Goal: Task Accomplishment & Management: Complete application form

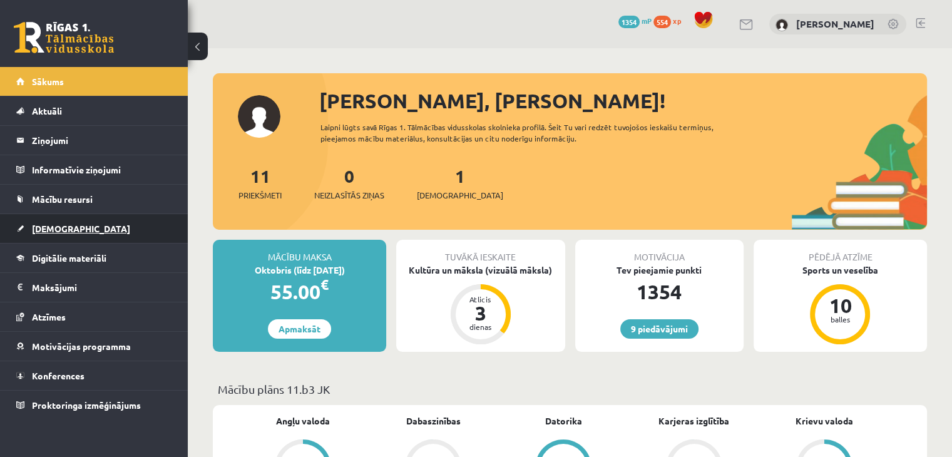
click at [90, 227] on link "[DEMOGRAPHIC_DATA]" at bounding box center [94, 228] width 156 height 29
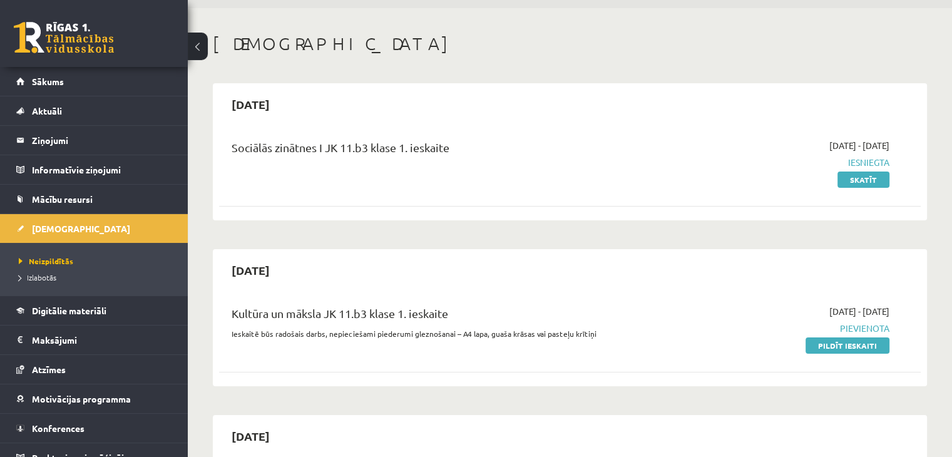
scroll to position [41, 0]
click at [876, 344] on link "Pildīt ieskaiti" at bounding box center [848, 344] width 84 height 16
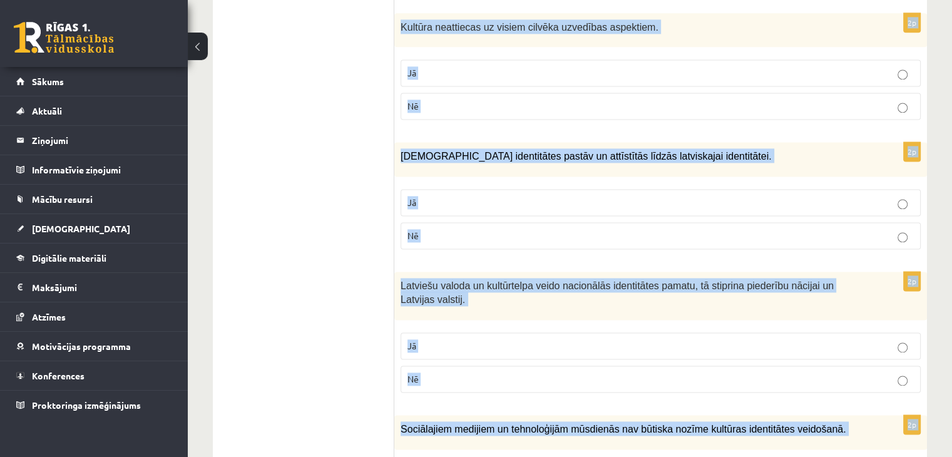
scroll to position [1832, 0]
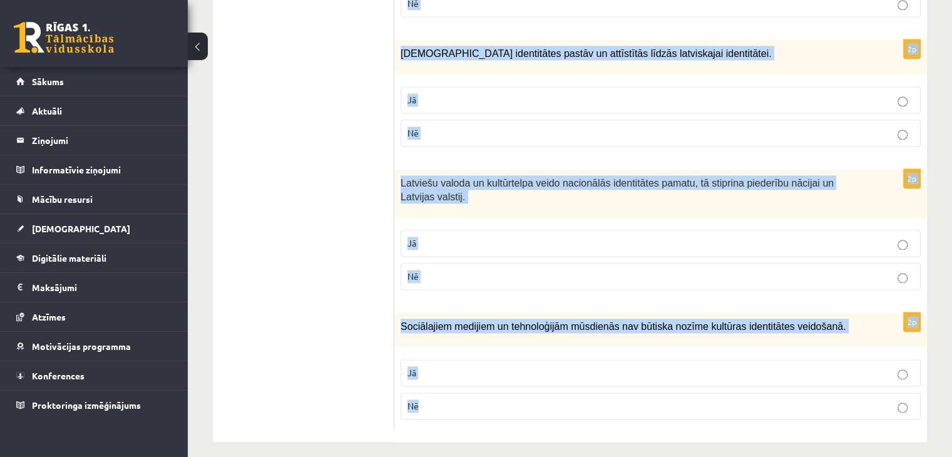
drag, startPoint x: 407, startPoint y: 154, endPoint x: 610, endPoint y: 394, distance: 314.0
copy form "Atzīmē vai apgalvojumi ir patiesi! 2p Nācijas tapšana nav kulturāls, nav vēstur…"
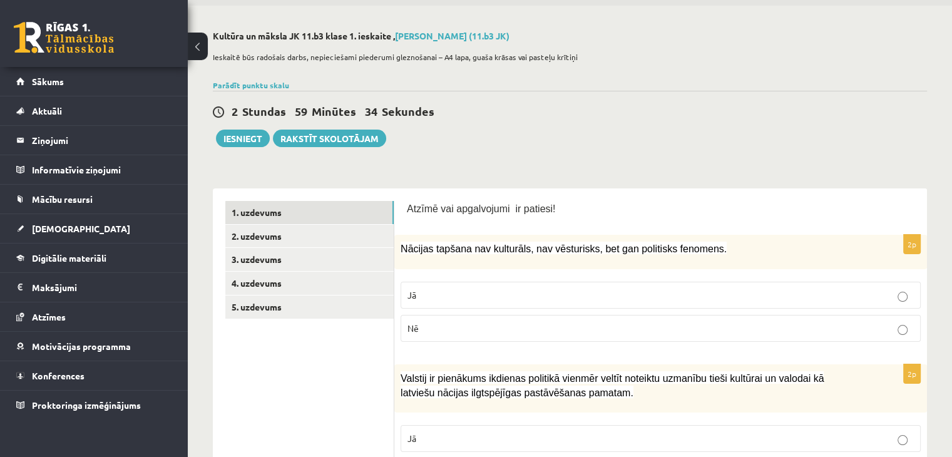
scroll to position [41, 0]
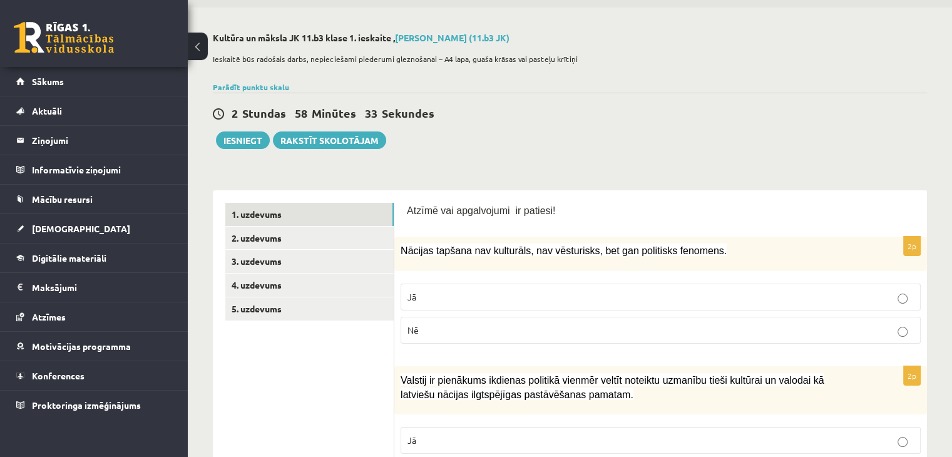
click at [662, 330] on p "Nē" at bounding box center [660, 330] width 506 height 13
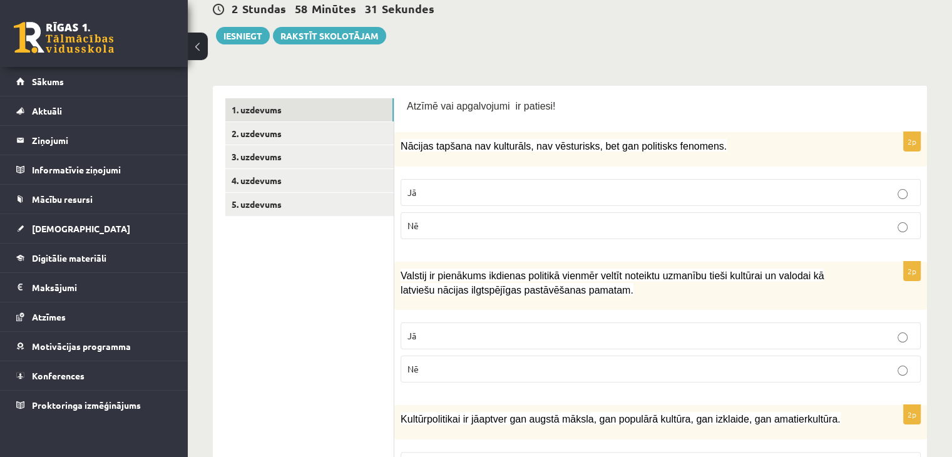
scroll to position [200, 0]
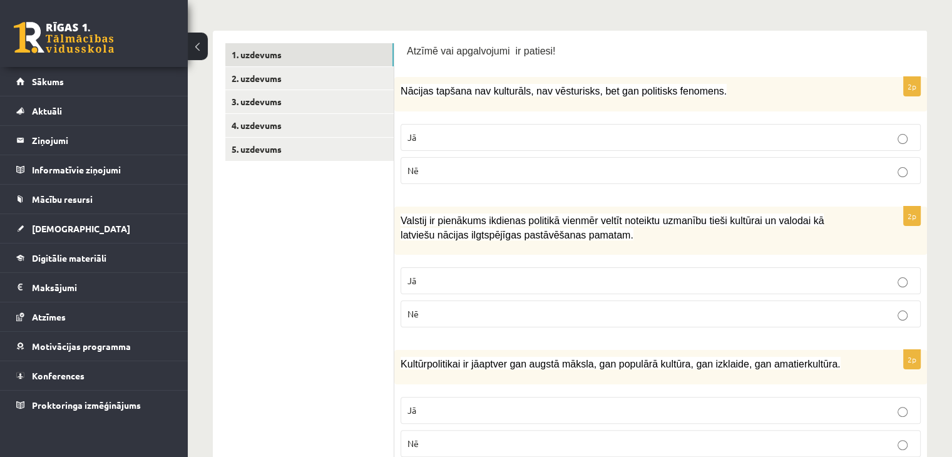
click at [624, 277] on p "Jā" at bounding box center [660, 280] width 506 height 13
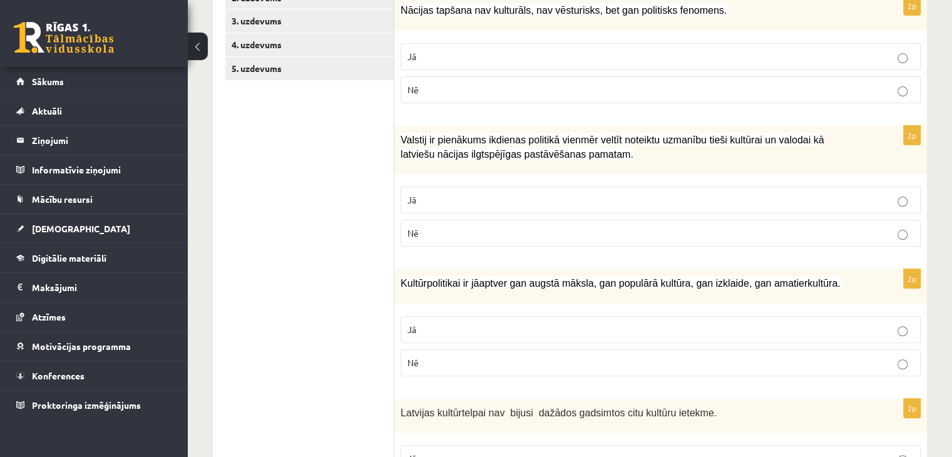
scroll to position [280, 0]
click at [576, 329] on p "Jā" at bounding box center [660, 330] width 506 height 13
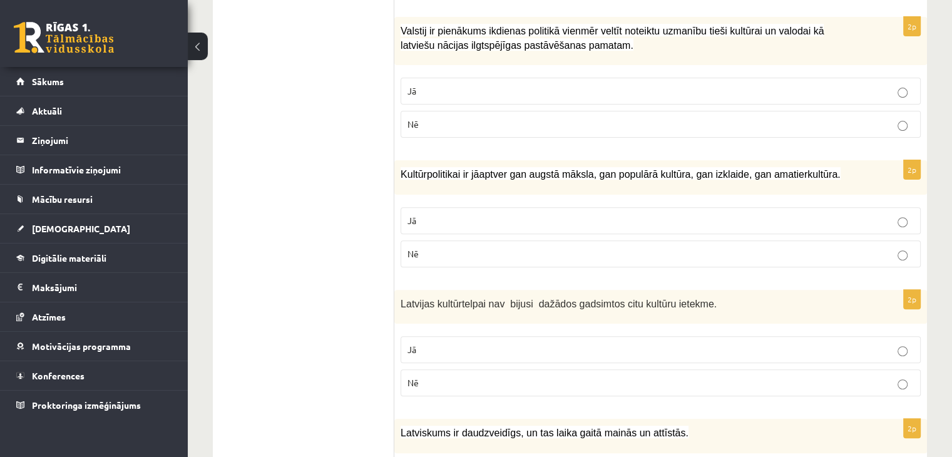
scroll to position [395, 0]
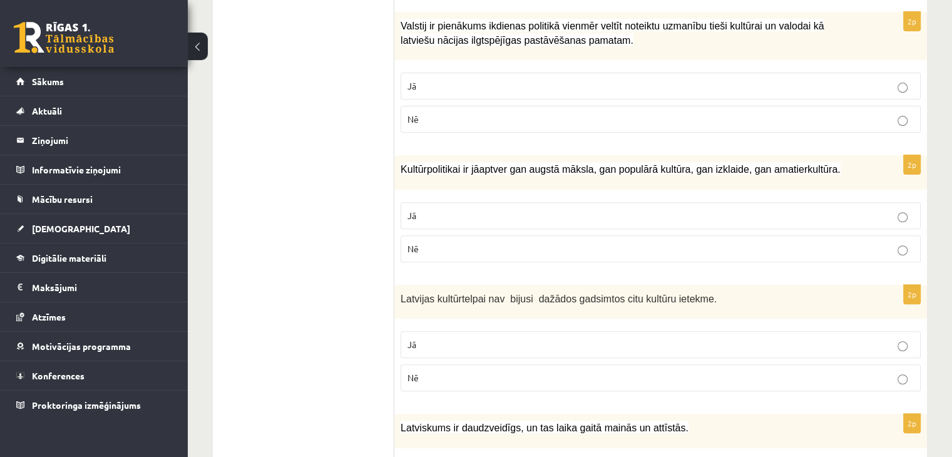
click at [541, 381] on p "Nē" at bounding box center [660, 377] width 506 height 13
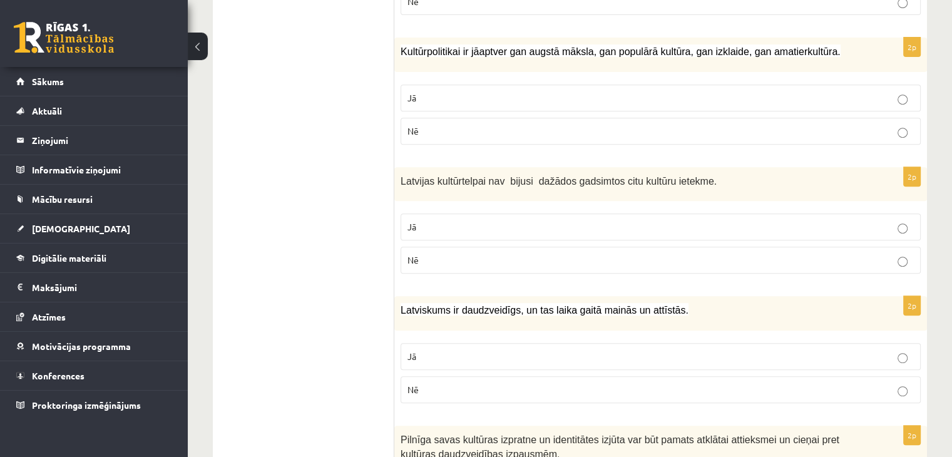
scroll to position [523, 0]
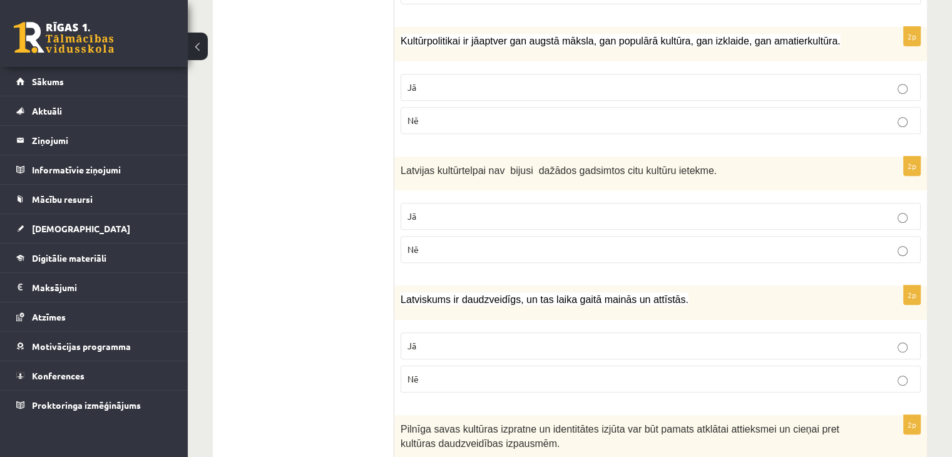
click at [546, 340] on p "Jā" at bounding box center [660, 345] width 506 height 13
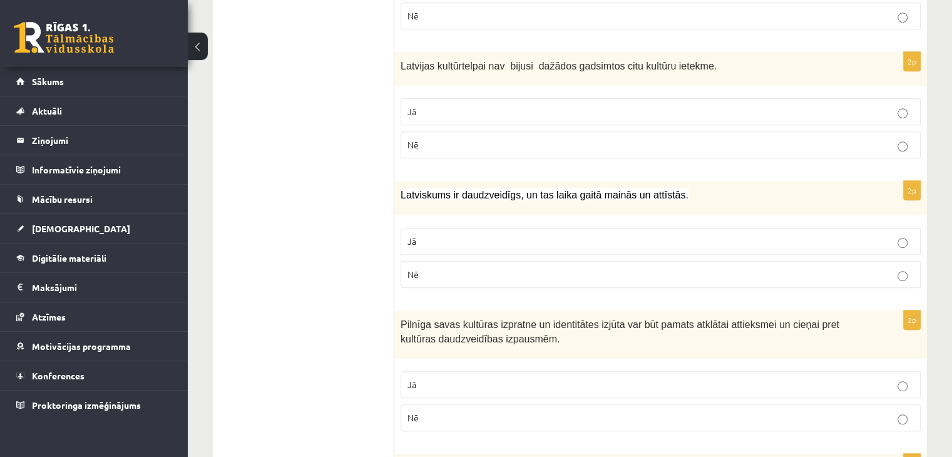
scroll to position [684, 0]
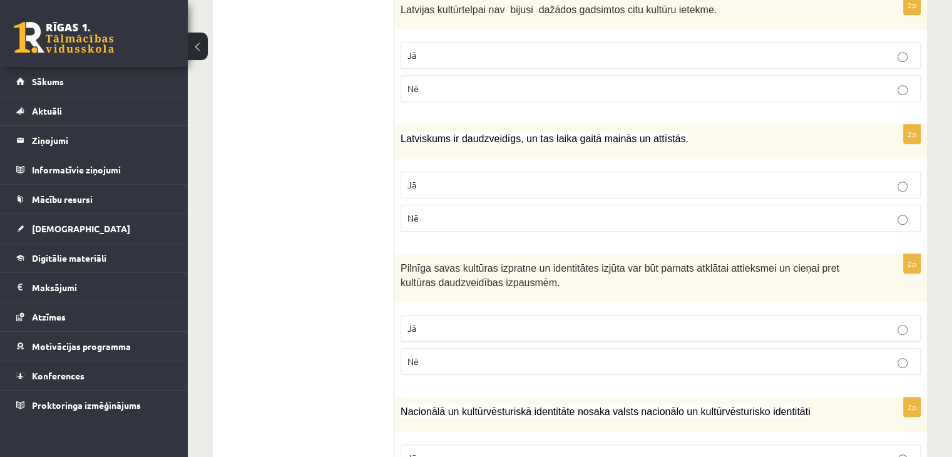
click at [622, 322] on p "Jā" at bounding box center [660, 328] width 506 height 13
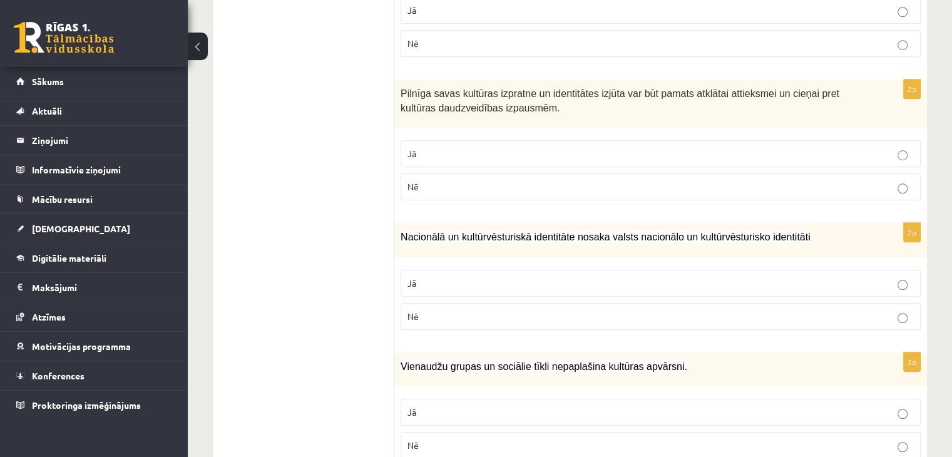
scroll to position [860, 0]
click at [624, 279] on p "Jā" at bounding box center [660, 281] width 506 height 13
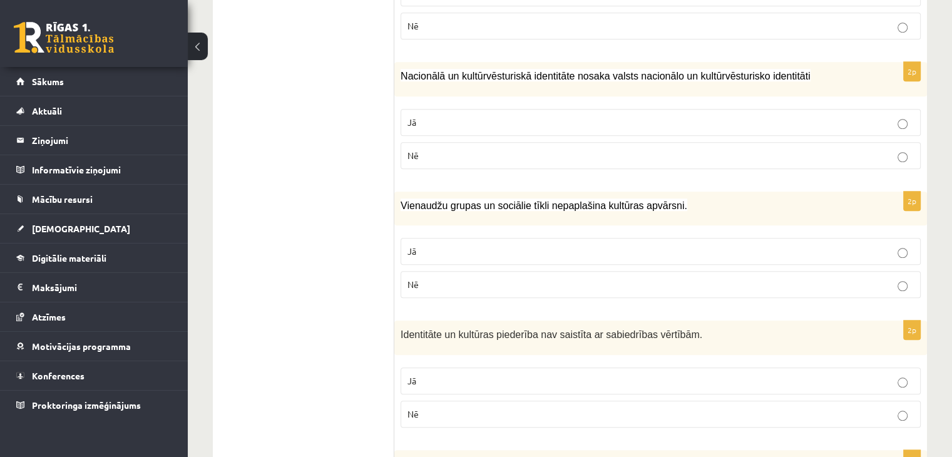
scroll to position [1024, 0]
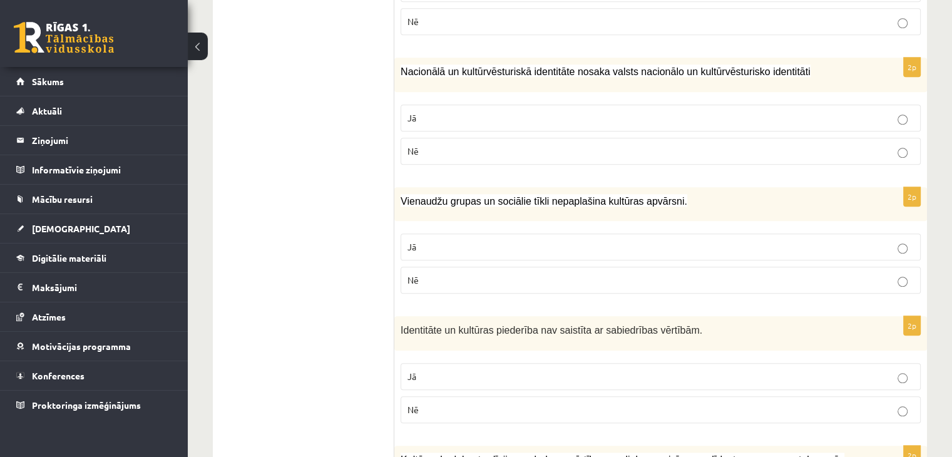
click at [581, 274] on p "Nē" at bounding box center [660, 280] width 506 height 13
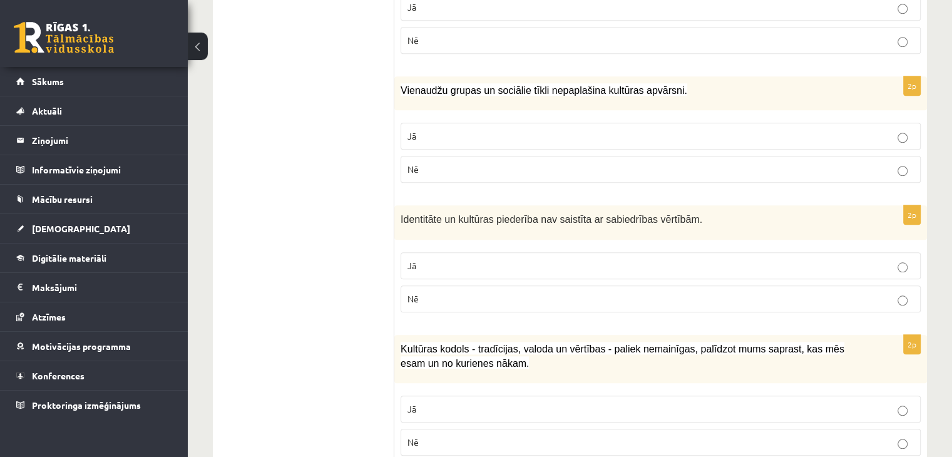
scroll to position [1136, 0]
click at [581, 271] on label "Jā" at bounding box center [661, 264] width 520 height 27
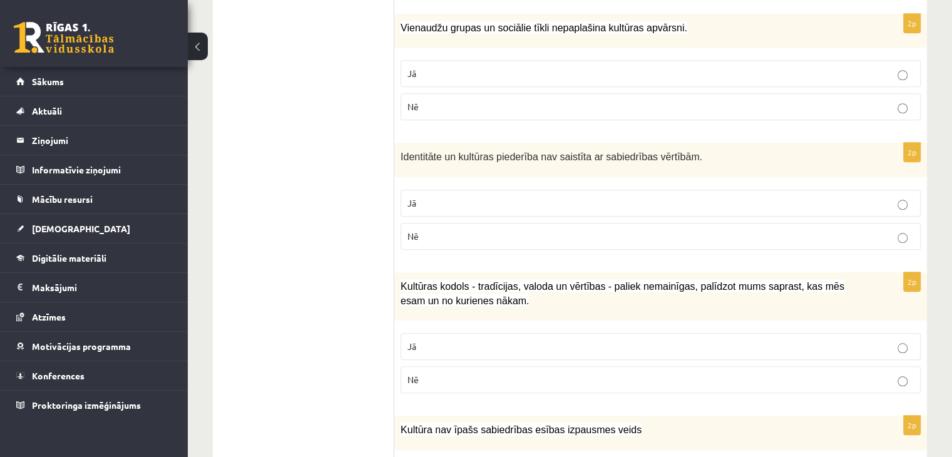
scroll to position [1197, 0]
click at [608, 231] on p "Nē" at bounding box center [660, 236] width 506 height 13
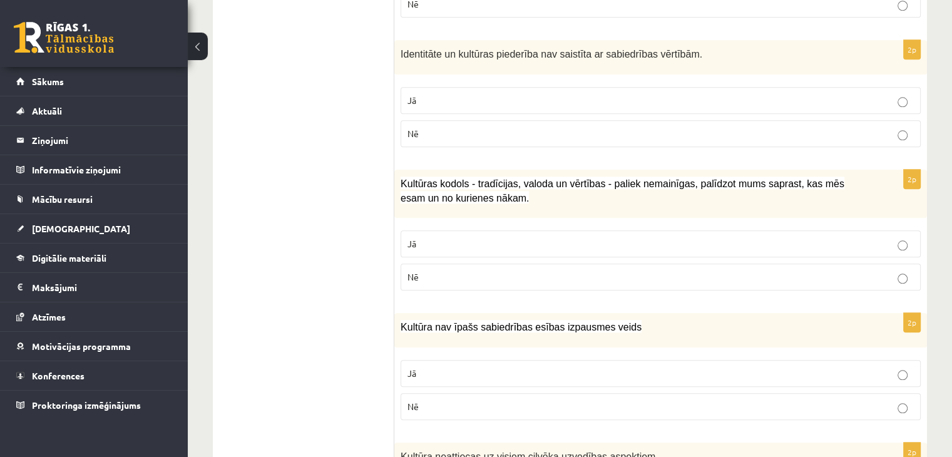
scroll to position [1304, 0]
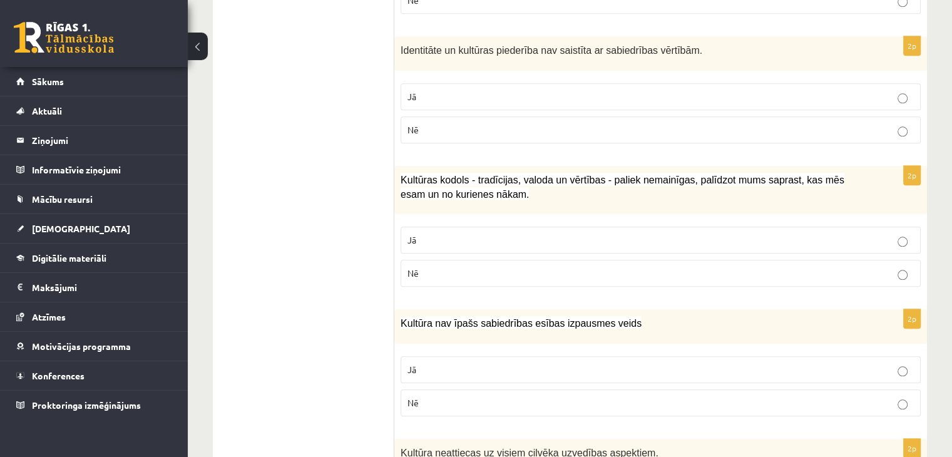
click at [591, 235] on p "Jā" at bounding box center [660, 239] width 506 height 13
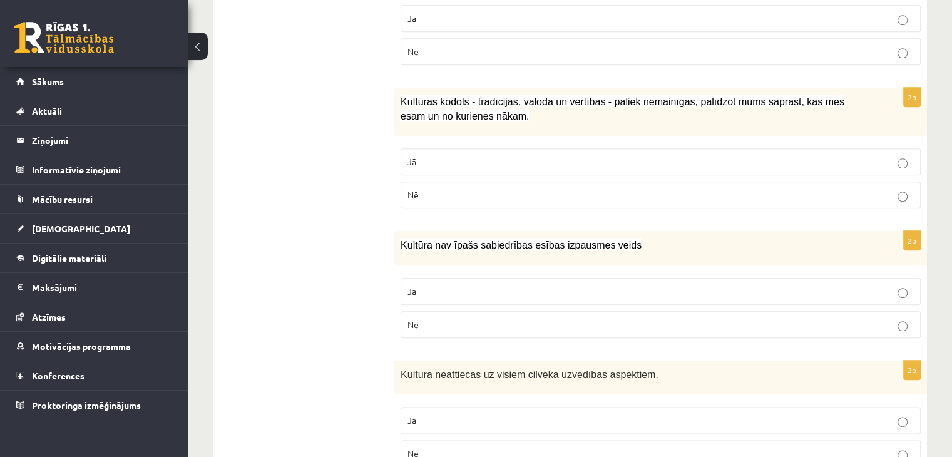
scroll to position [1401, 0]
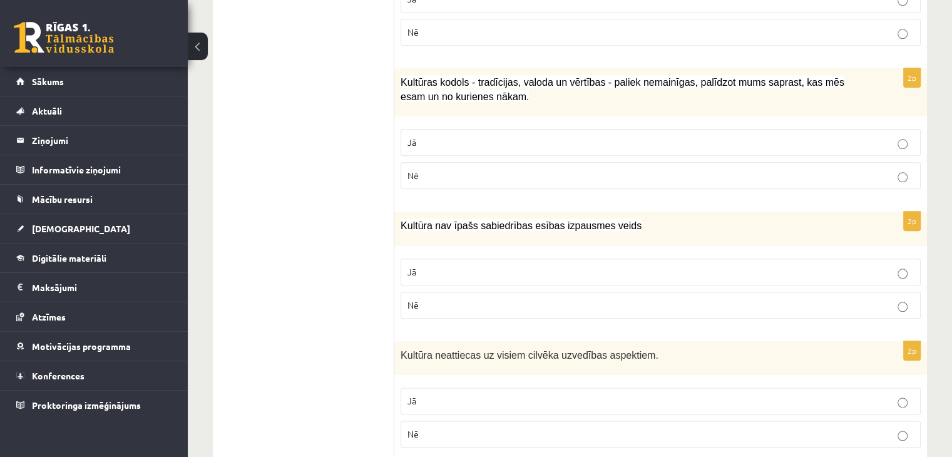
click at [553, 265] on p "Jā" at bounding box center [660, 271] width 506 height 13
click at [525, 299] on p "Nē" at bounding box center [660, 305] width 506 height 13
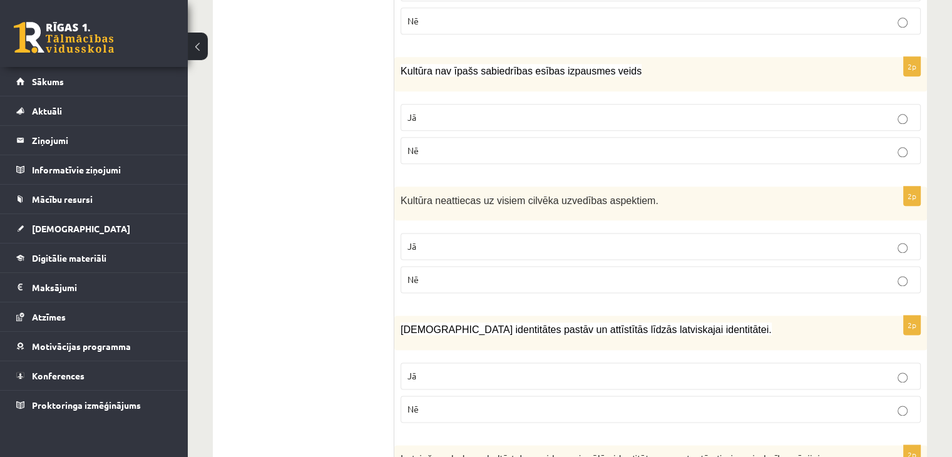
scroll to position [1557, 0]
click at [537, 272] on p "Nē" at bounding box center [660, 278] width 506 height 13
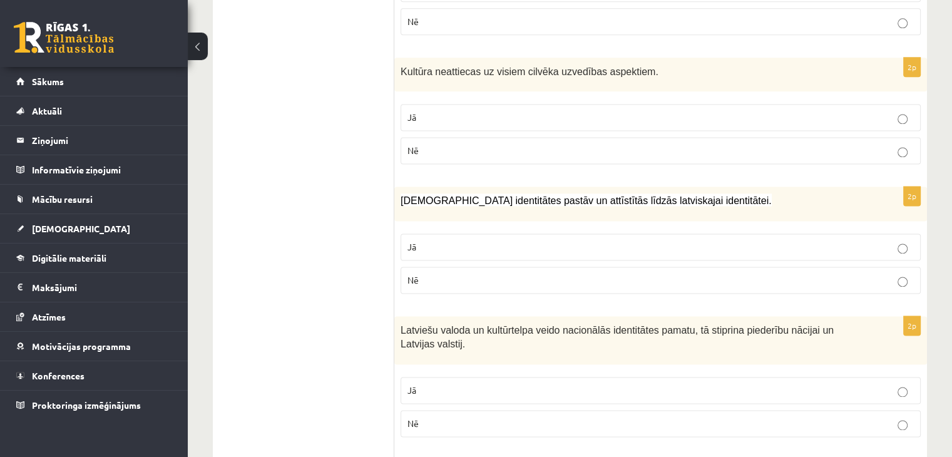
scroll to position [1687, 0]
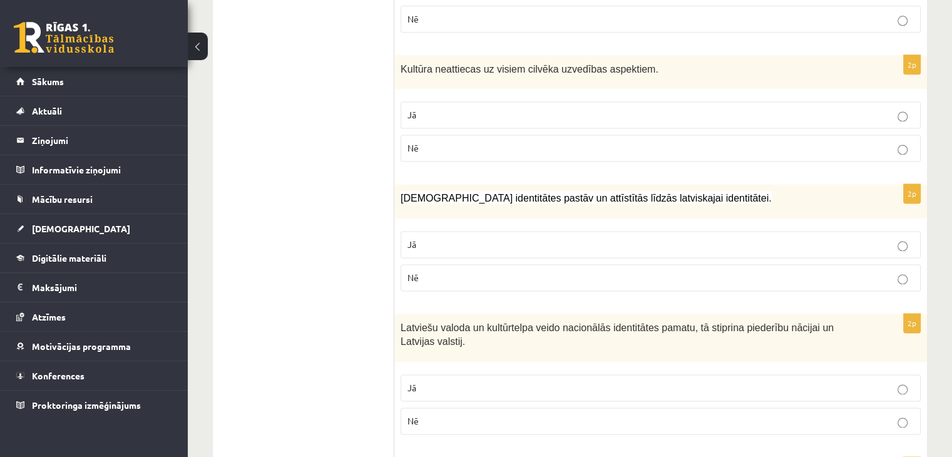
click at [541, 241] on p "Jā" at bounding box center [660, 244] width 506 height 13
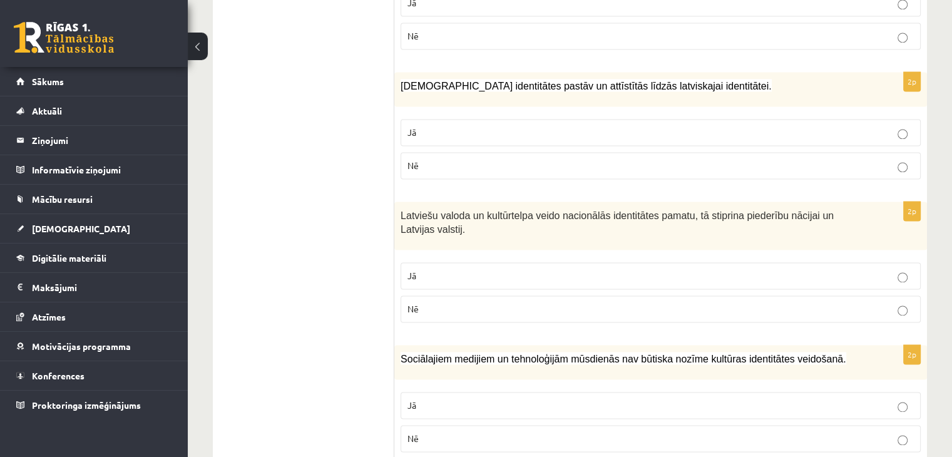
scroll to position [1800, 0]
click at [528, 269] on p "Jā" at bounding box center [660, 275] width 506 height 13
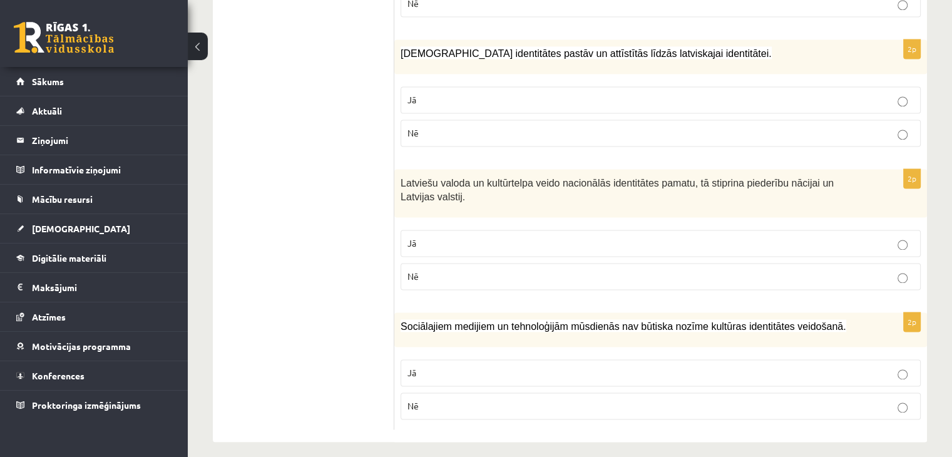
click at [486, 399] on p "Nē" at bounding box center [660, 405] width 506 height 13
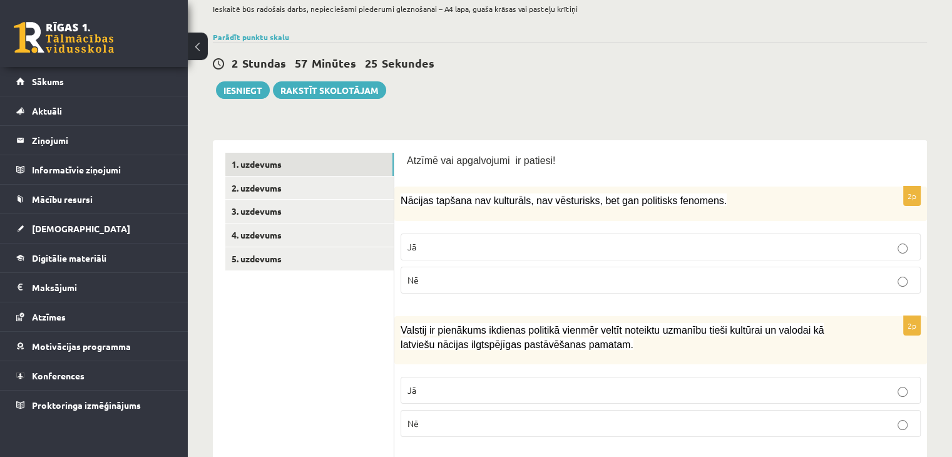
scroll to position [0, 0]
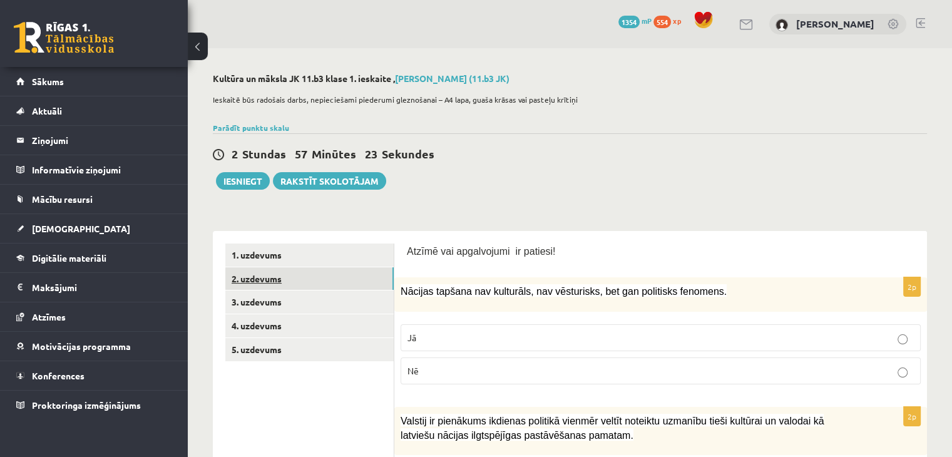
click at [294, 269] on link "2. uzdevums" at bounding box center [309, 278] width 168 height 23
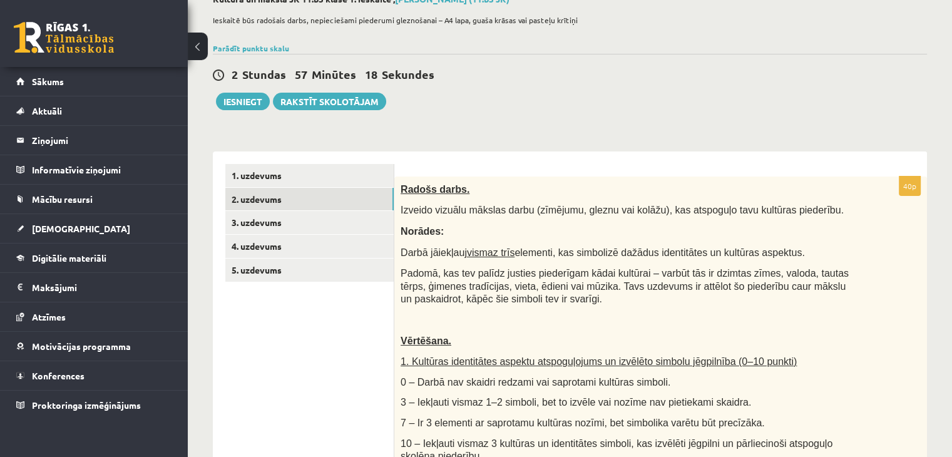
scroll to position [79, 0]
click at [354, 225] on link "3. uzdevums" at bounding box center [309, 223] width 168 height 23
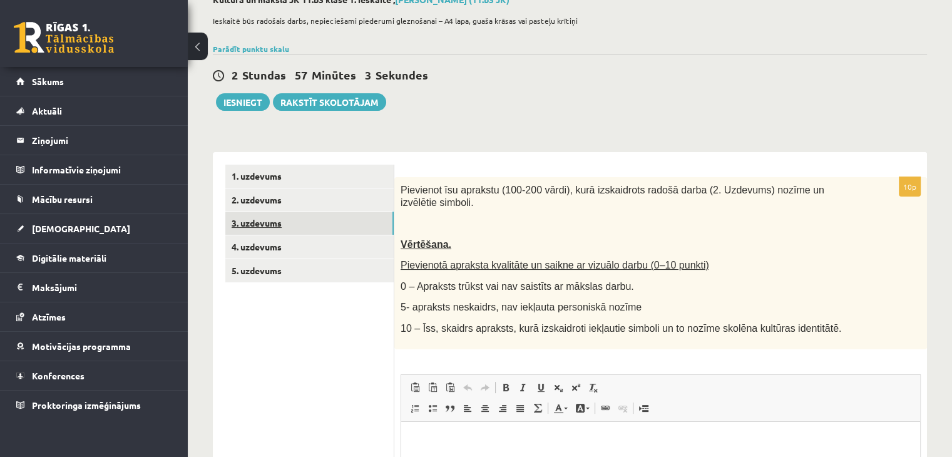
scroll to position [0, 0]
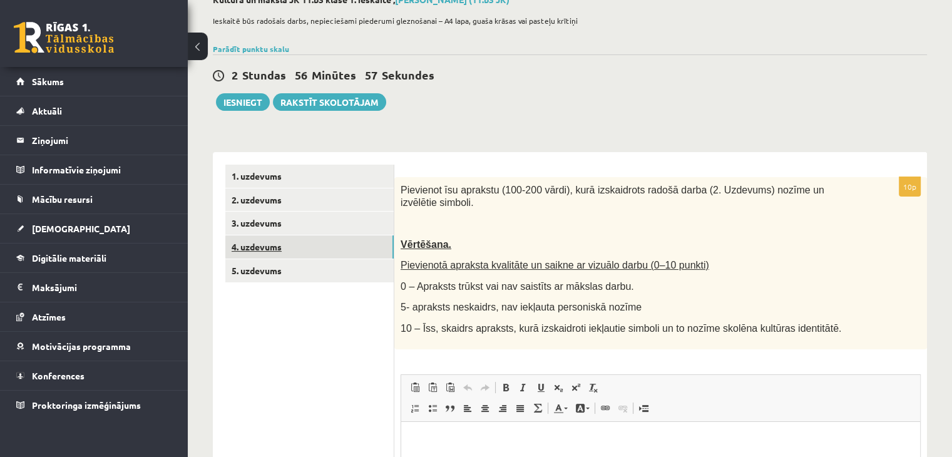
click at [334, 253] on link "4. uzdevums" at bounding box center [309, 246] width 168 height 23
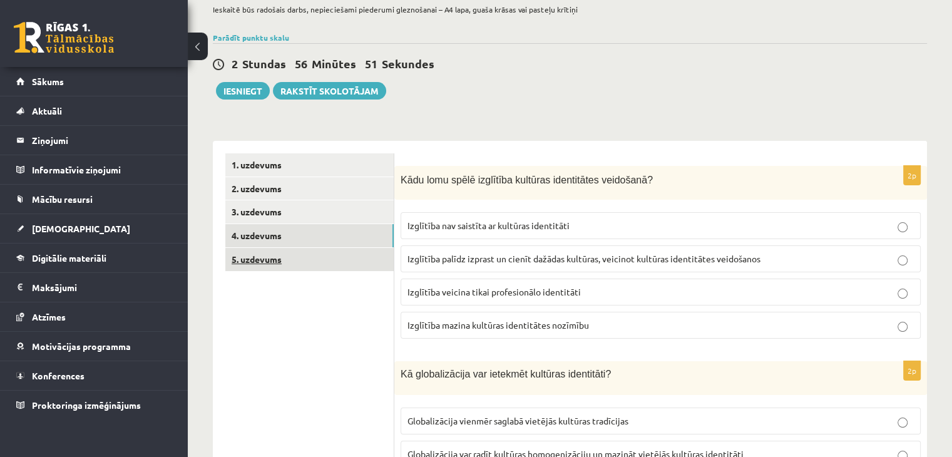
scroll to position [90, 0]
click at [324, 252] on link "5. uzdevums" at bounding box center [309, 259] width 168 height 23
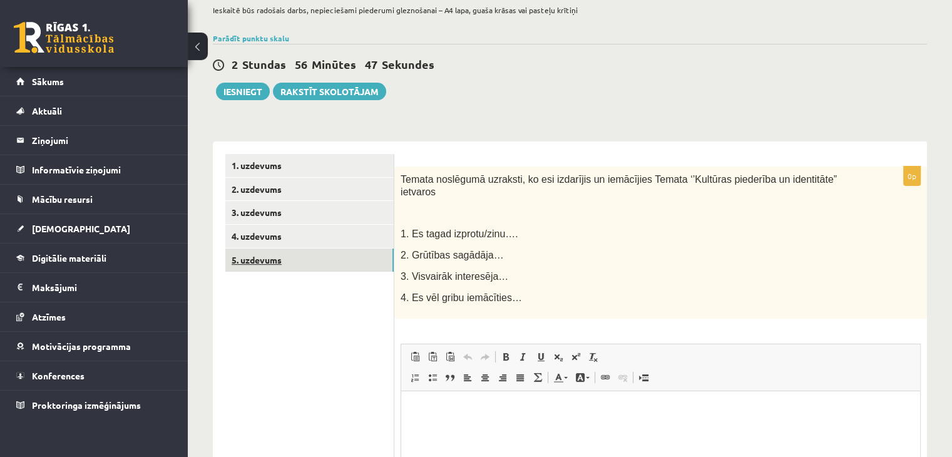
scroll to position [0, 0]
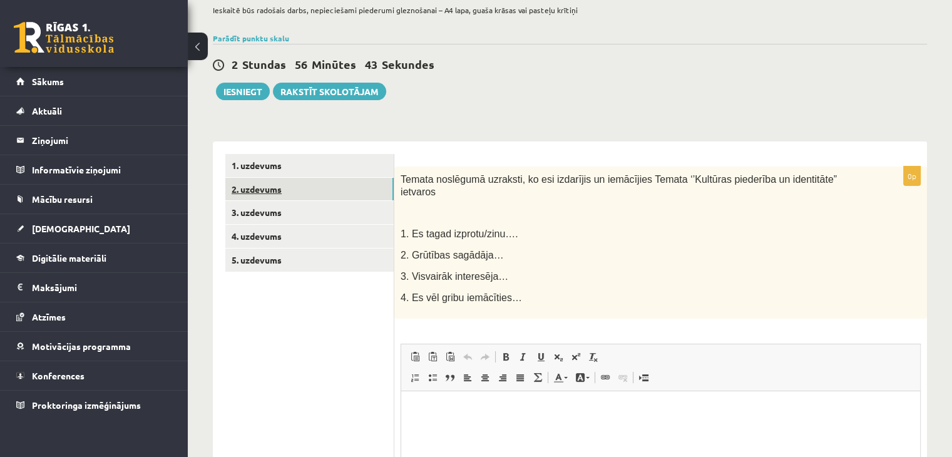
click at [362, 188] on link "2. uzdevums" at bounding box center [309, 189] width 168 height 23
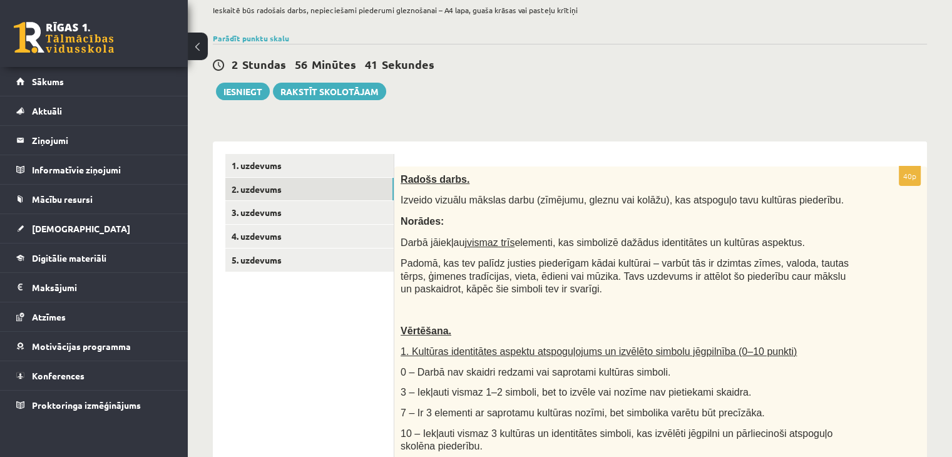
scroll to position [193, 0]
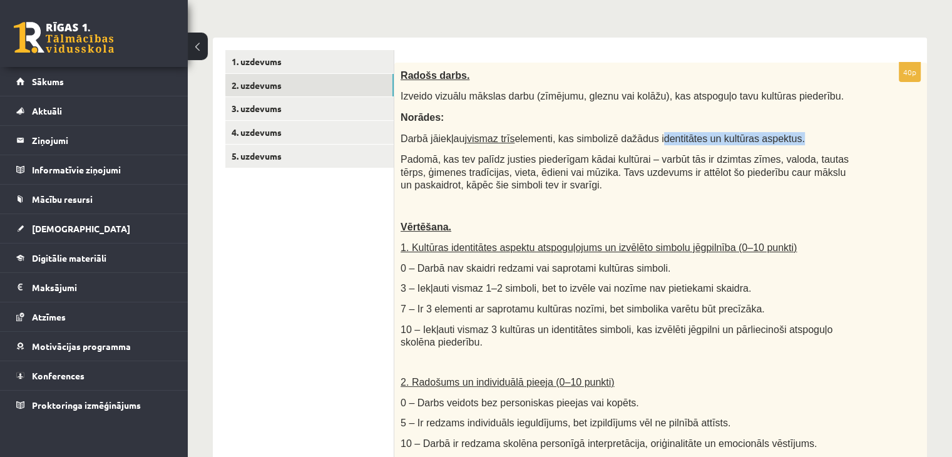
drag, startPoint x: 641, startPoint y: 135, endPoint x: 769, endPoint y: 137, distance: 127.7
click at [769, 137] on span "Darbā jāiekļauj vismaz trīs elementi, kas simbolizē dažādus identitātes un kult…" at bounding box center [603, 138] width 404 height 11
copy span "identitātes un kultūras aspektus"
click at [800, 116] on p "Norādes:" at bounding box center [630, 117] width 458 height 13
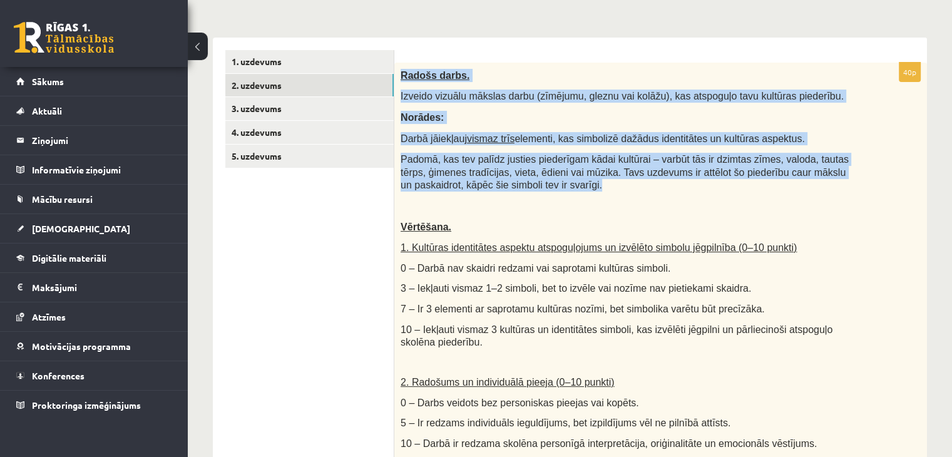
drag, startPoint x: 401, startPoint y: 75, endPoint x: 538, endPoint y: 181, distance: 172.6
click at [538, 181] on div "Radošs darbs. Izveido vizuālu mākslas darbu (zīmējumu, gleznu vai kolāžu), kas …" at bounding box center [660, 365] width 533 height 605
copy div "Radošs darbs. Izveido vizuālu mākslas darbu (zīmējumu, gleznu vai kolāžu), kas …"
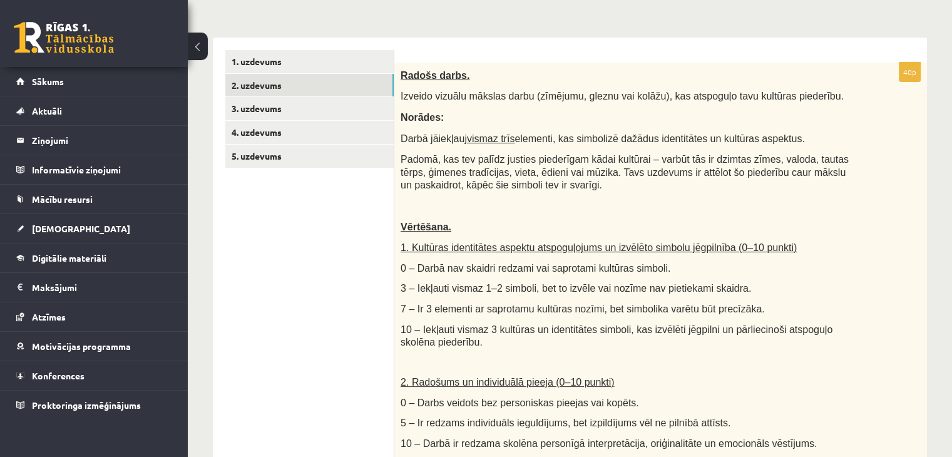
click at [538, 196] on div "Radošs darbs. Izveido vizuālu mākslas darbu (zīmējumu, gleznu vai kolāžu), kas …" at bounding box center [660, 365] width 533 height 605
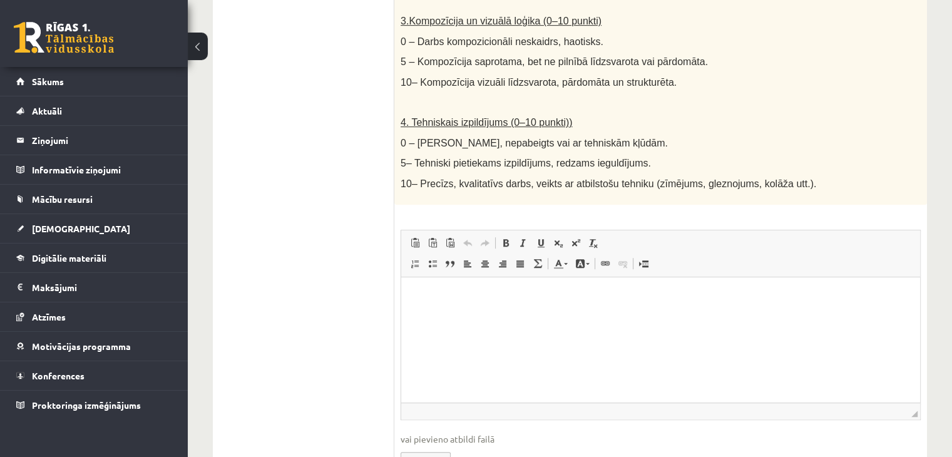
scroll to position [725, 0]
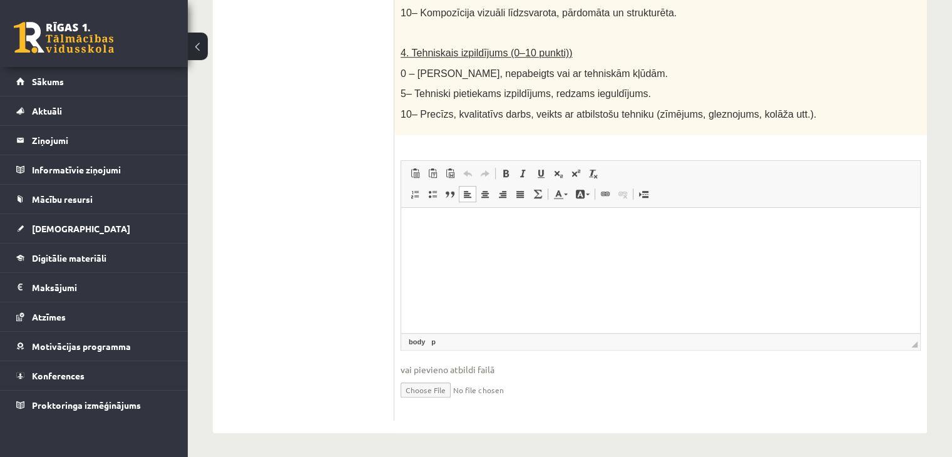
click at [421, 233] on html at bounding box center [660, 226] width 519 height 38
click at [615, 228] on p "**********" at bounding box center [661, 226] width 494 height 13
click at [689, 224] on p "**********" at bounding box center [661, 226] width 494 height 13
click at [438, 389] on input "file" at bounding box center [661, 389] width 520 height 26
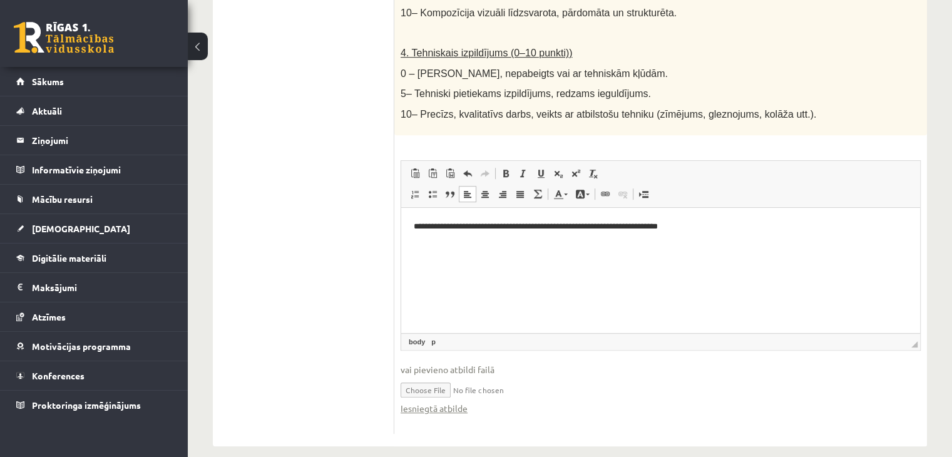
click at [438, 389] on input "file" at bounding box center [661, 389] width 520 height 26
type input "**********"
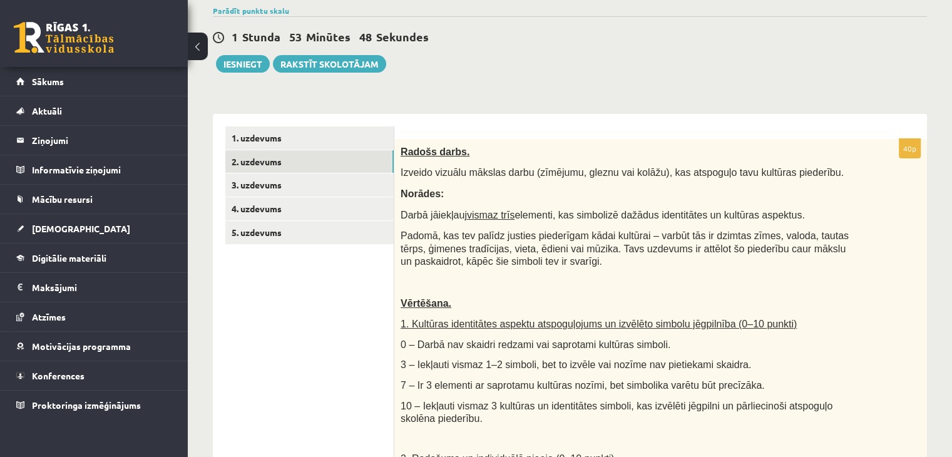
scroll to position [114, 0]
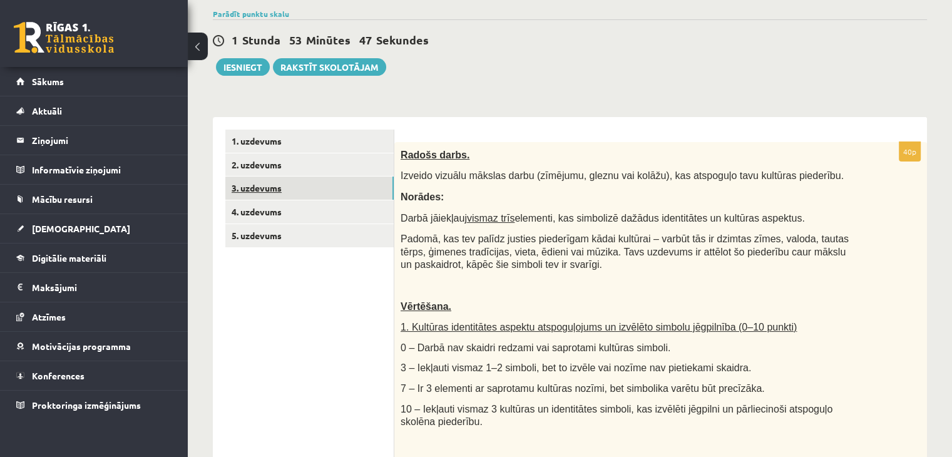
click at [361, 180] on link "3. uzdevums" at bounding box center [309, 188] width 168 height 23
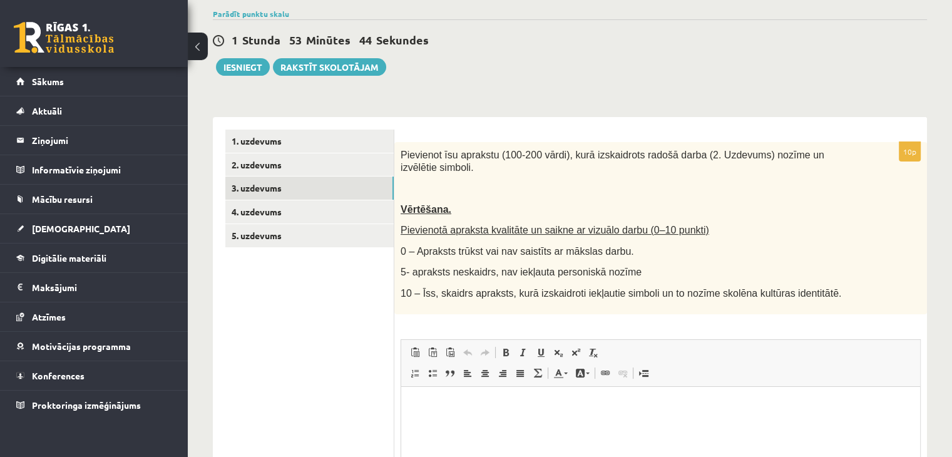
scroll to position [0, 0]
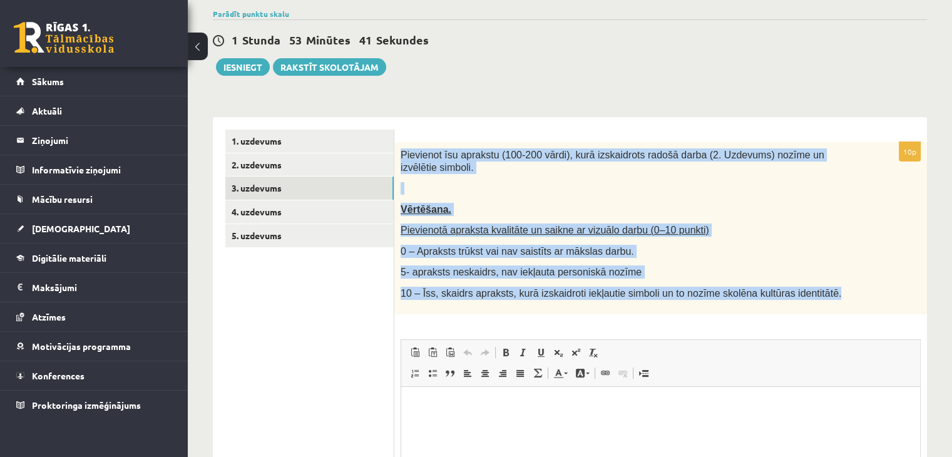
drag, startPoint x: 401, startPoint y: 154, endPoint x: 847, endPoint y: 281, distance: 464.0
click at [847, 281] on div "Pievienot īsu aprakstu (100-200 vārdi), kurā izskaidrots radošā darba (2. Uzdev…" at bounding box center [660, 228] width 533 height 172
copy div "Pievienot īsu aprakstu (100-200 vārdi), kurā izskaidrots radošā darba (2. Uzdev…"
click at [847, 287] on p "10 – Īss, skaidrs apraksts, kurā izskaidroti iekļautie simboli un to nozīme sko…" at bounding box center [630, 293] width 458 height 13
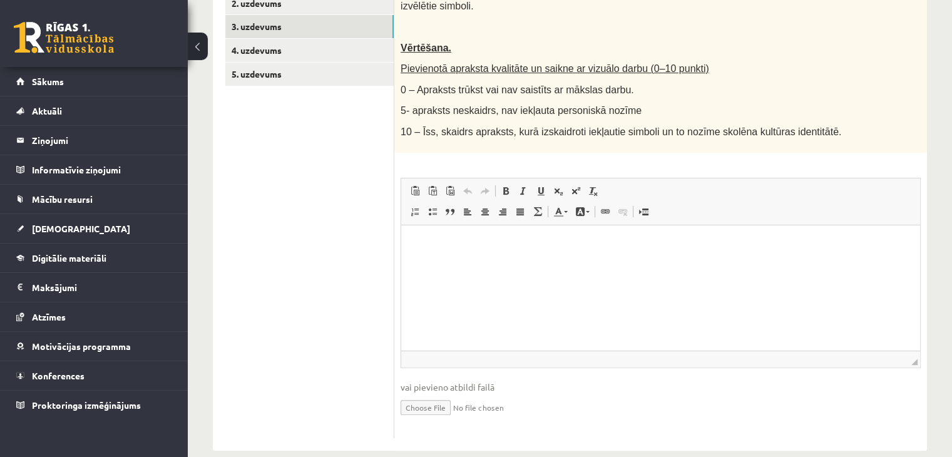
scroll to position [280, 0]
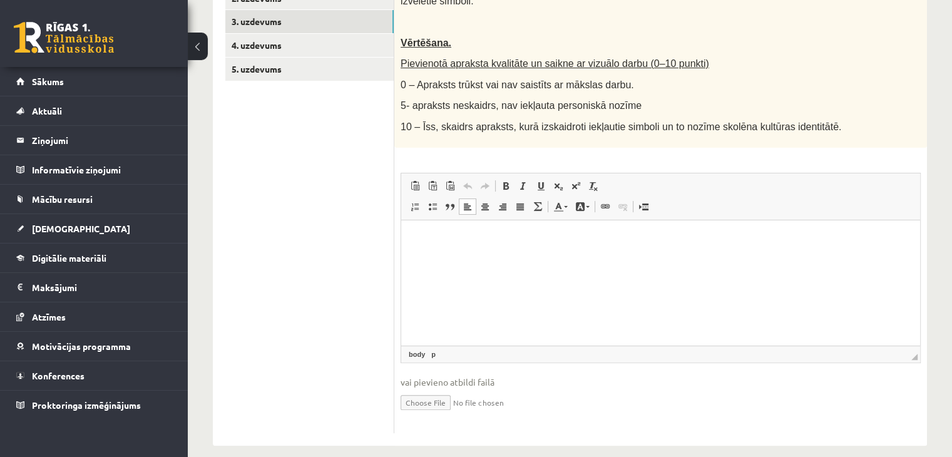
click at [451, 242] on p "Bagātinātā teksta redaktors, wiswyg-editor-user-answer-47433899972220" at bounding box center [661, 238] width 494 height 13
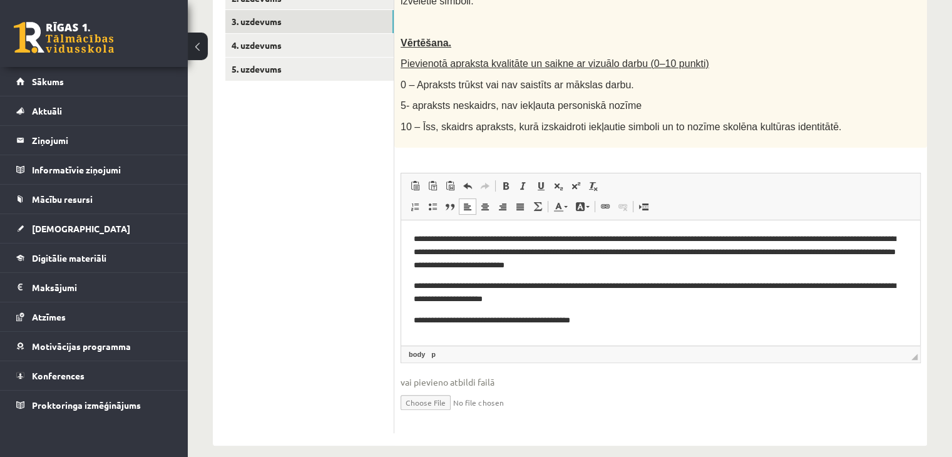
click at [546, 320] on p "**********" at bounding box center [661, 320] width 494 height 13
click at [615, 316] on p "**********" at bounding box center [661, 320] width 494 height 13
click at [665, 324] on p "**********" at bounding box center [661, 320] width 494 height 13
click at [697, 323] on p "**********" at bounding box center [661, 320] width 494 height 13
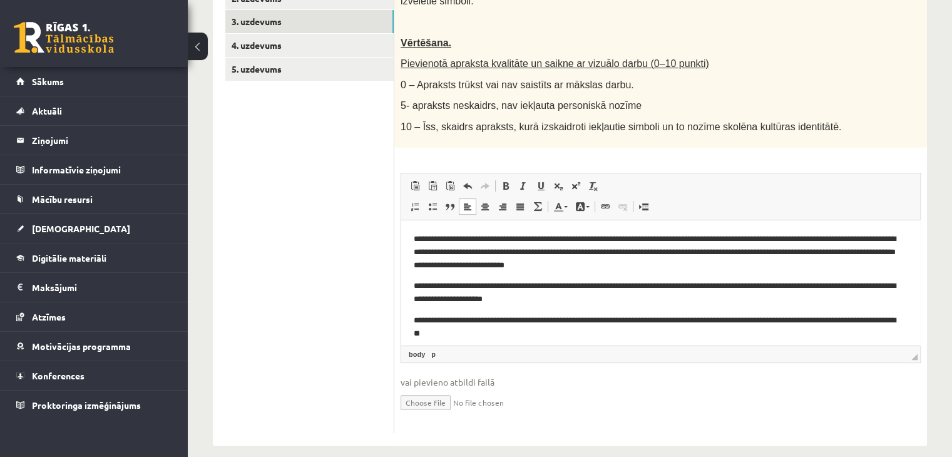
click at [444, 335] on p "**********" at bounding box center [656, 327] width 484 height 26
click at [893, 318] on p "**********" at bounding box center [656, 327] width 484 height 26
click at [479, 333] on p "**********" at bounding box center [656, 327] width 484 height 26
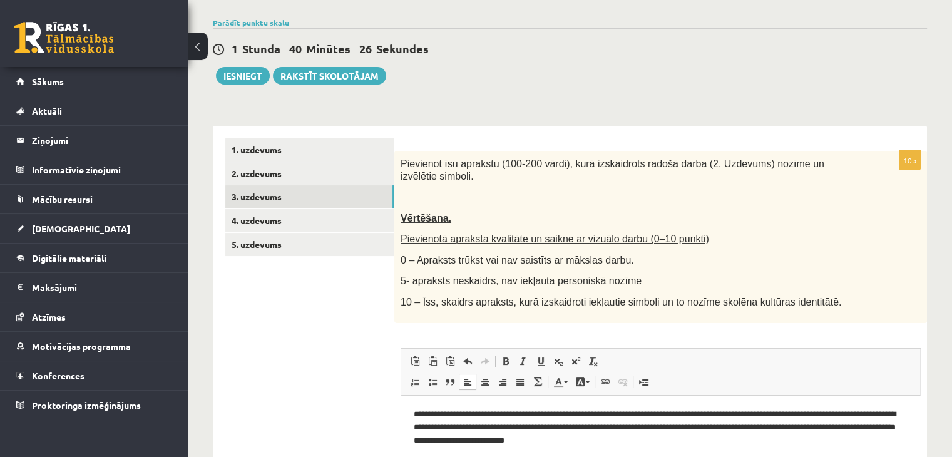
scroll to position [105, 0]
click at [336, 218] on link "4. uzdevums" at bounding box center [309, 221] width 168 height 23
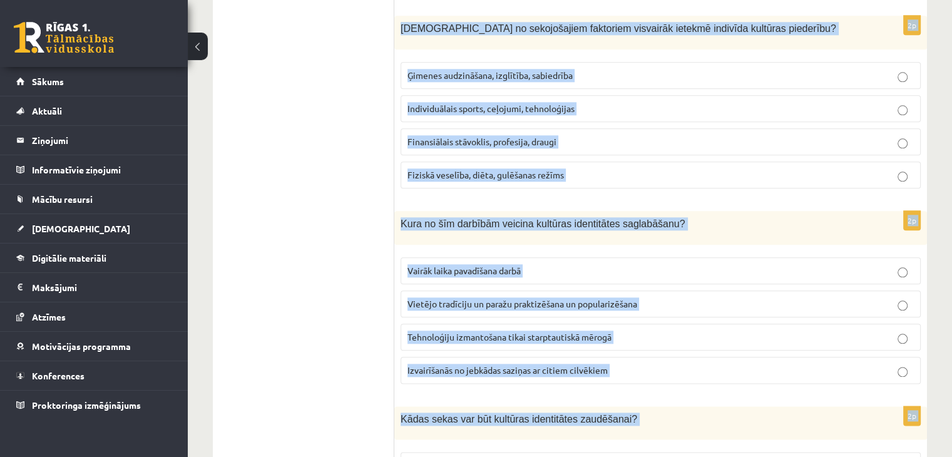
scroll to position [1779, 0]
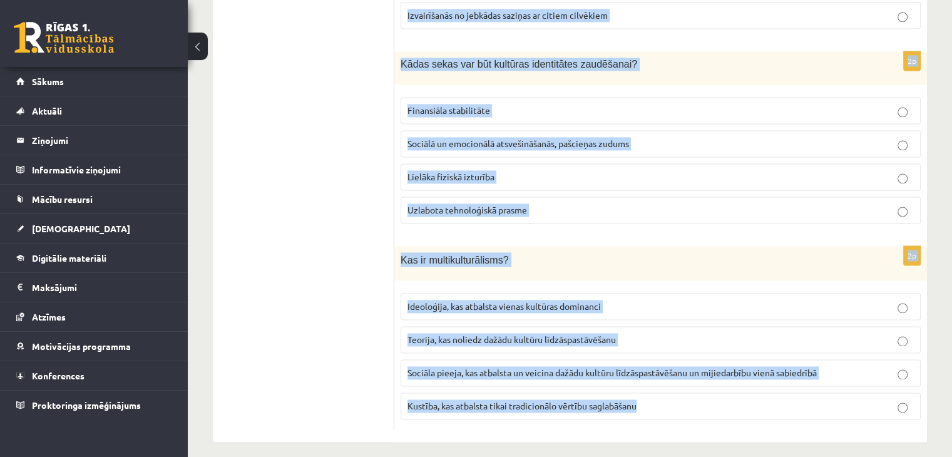
drag, startPoint x: 402, startPoint y: 67, endPoint x: 662, endPoint y: 394, distance: 418.3
copy form "Kādu lomu spēlē izglītība kultūras identitātes veidošanā? Izglītība nav saistīt…"
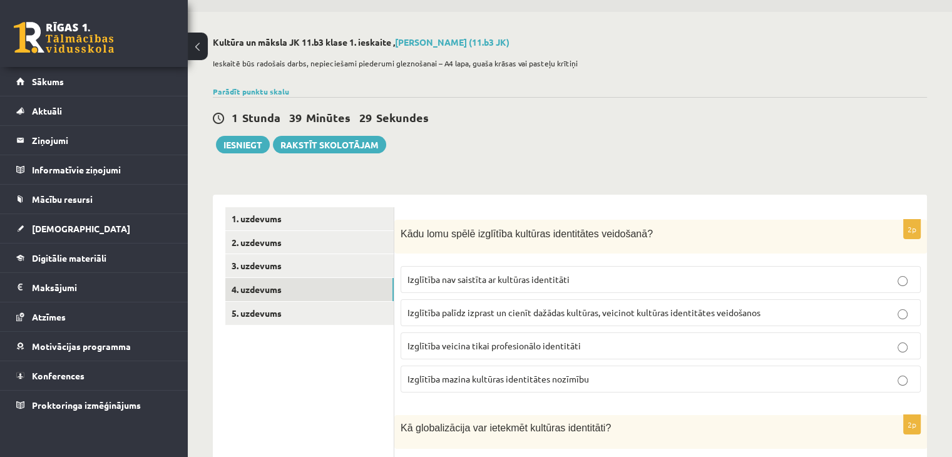
scroll to position [38, 0]
click at [526, 314] on span "Izglītība palīdz izprast un cienīt dažādas kultūras, veicinot kultūras identitā…" at bounding box center [583, 310] width 353 height 11
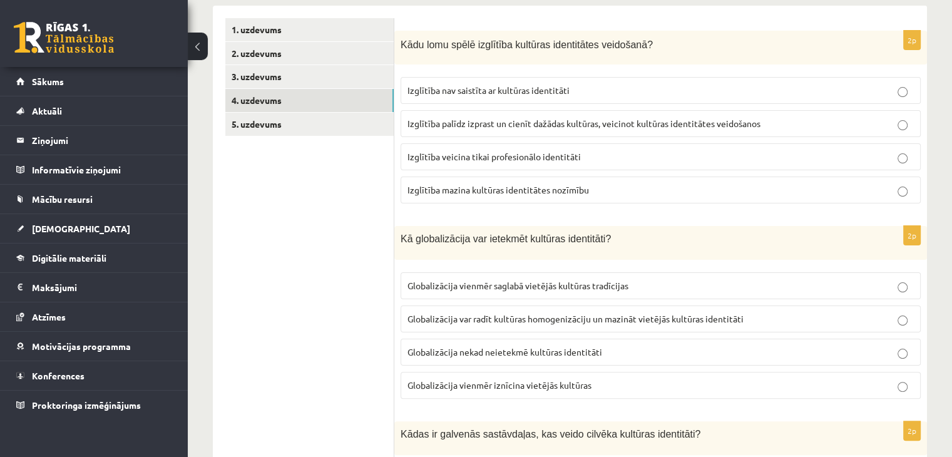
scroll to position [228, 0]
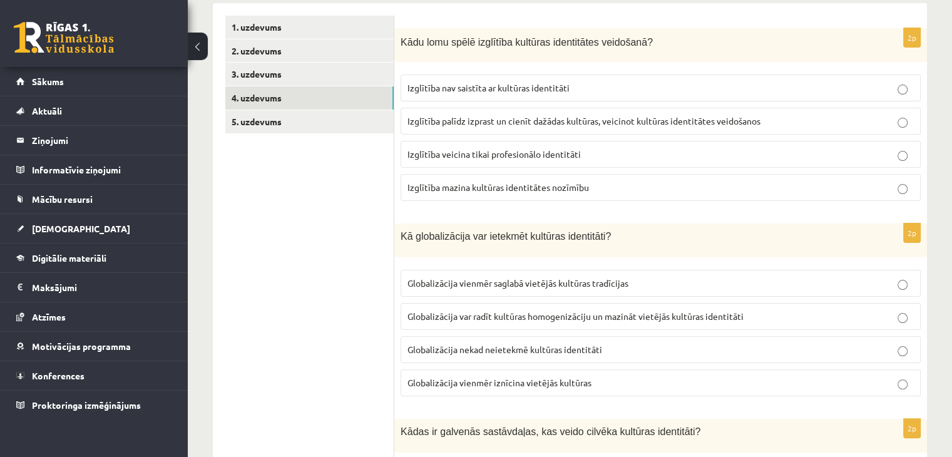
click at [546, 318] on span "Globalizācija var radīt kultūras homogenizāciju un mazināt vietējās kultūras id…" at bounding box center [575, 315] width 336 height 11
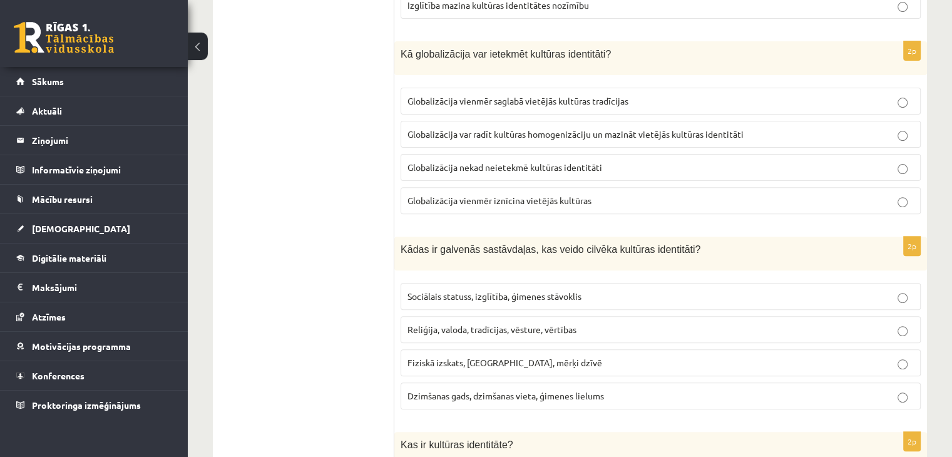
scroll to position [412, 0]
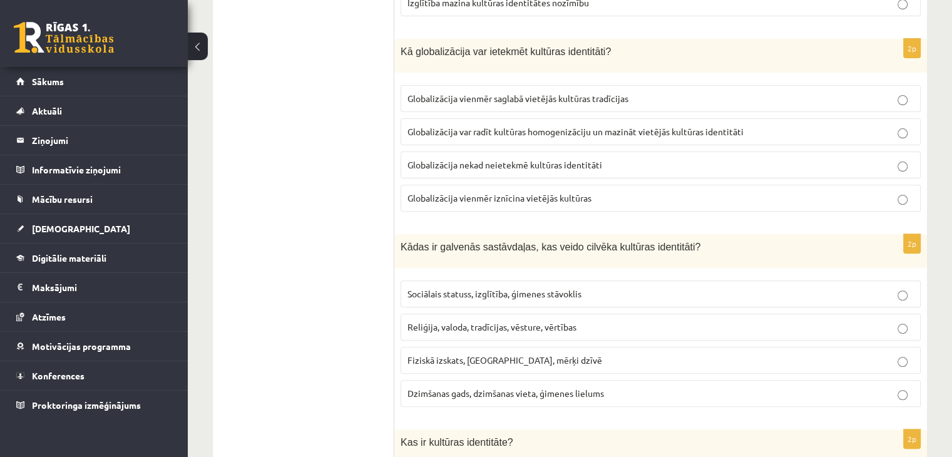
click at [546, 320] on p "Reliģija, valoda, tradīcijas, vēsture, vērtības" at bounding box center [660, 326] width 506 height 13
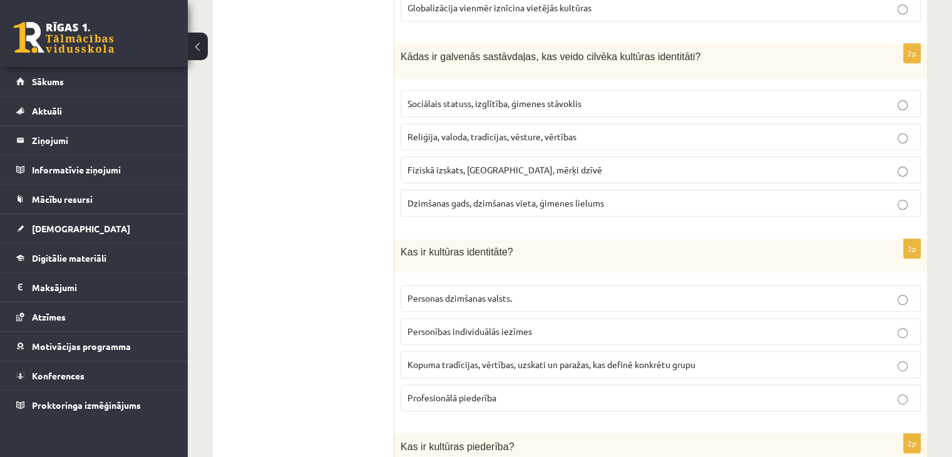
scroll to position [608, 0]
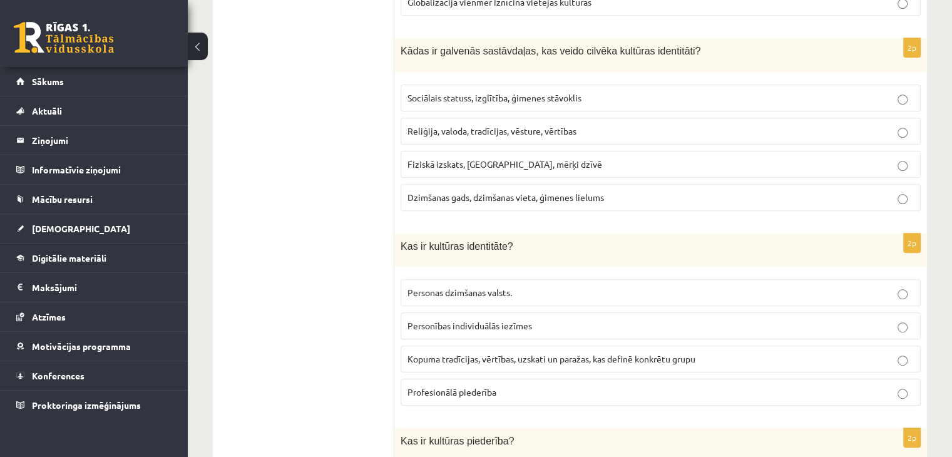
click at [522, 365] on label "Kopuma tradīcijas, vērtības, uzskati un paražas, kas definē konkrētu grupu" at bounding box center [661, 359] width 520 height 27
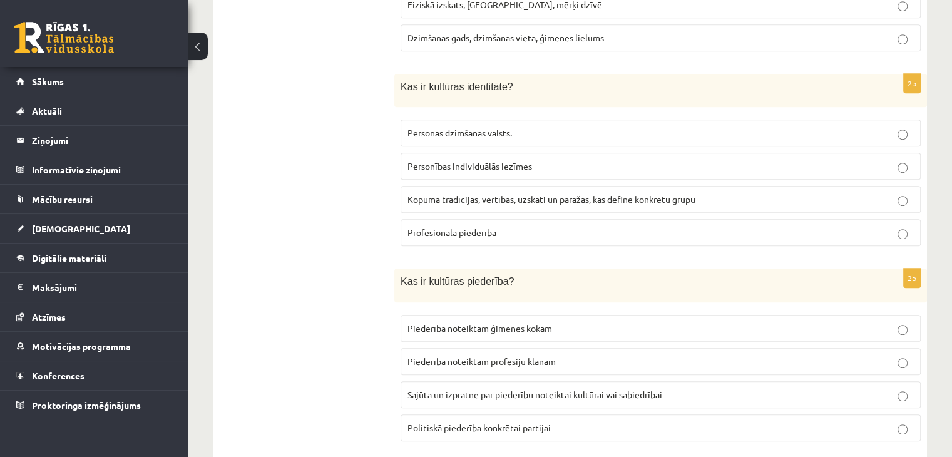
scroll to position [814, 0]
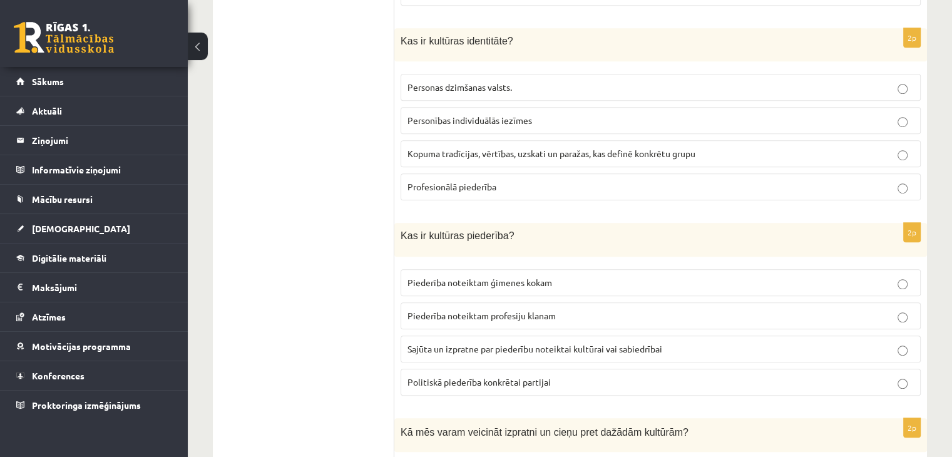
click at [522, 343] on span "Sajūta un izpratne par piederību noteiktai kultūrai vai sabiedrībai" at bounding box center [534, 348] width 255 height 11
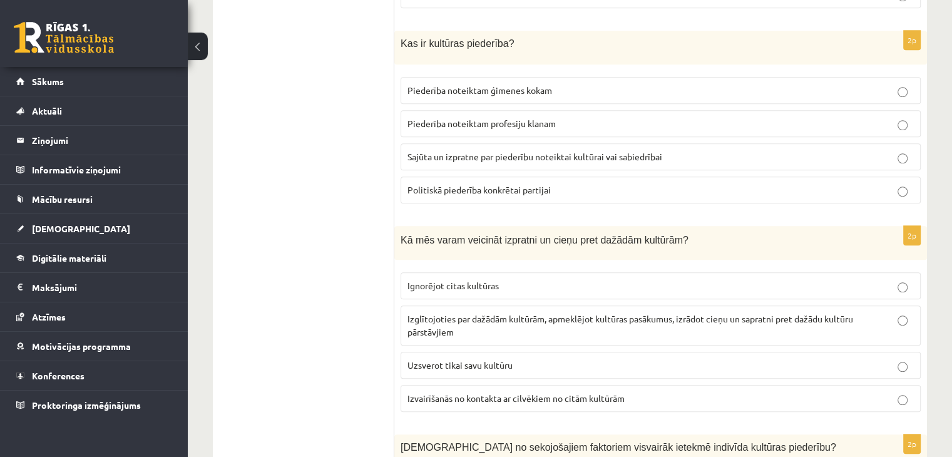
scroll to position [1052, 0]
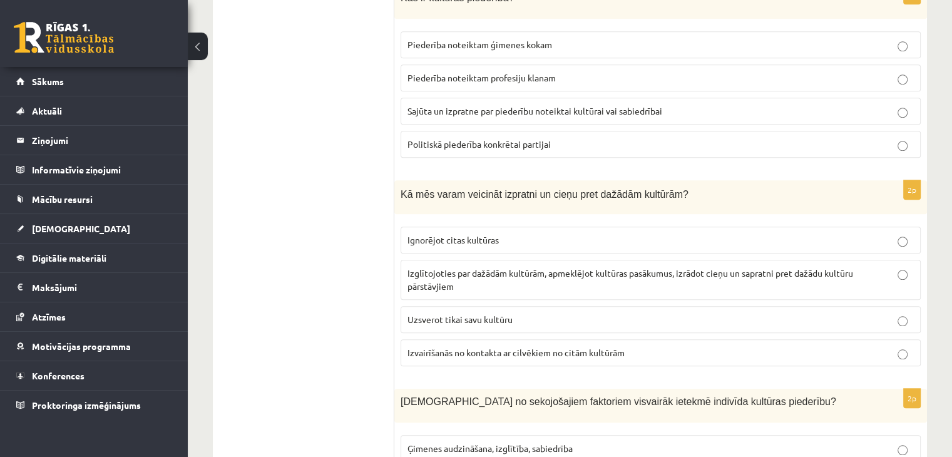
click at [516, 285] on p "Izglītojoties par dažādām kultūrām, apmeklējot kultūras pasākumus, izrādot cieņ…" at bounding box center [660, 280] width 506 height 26
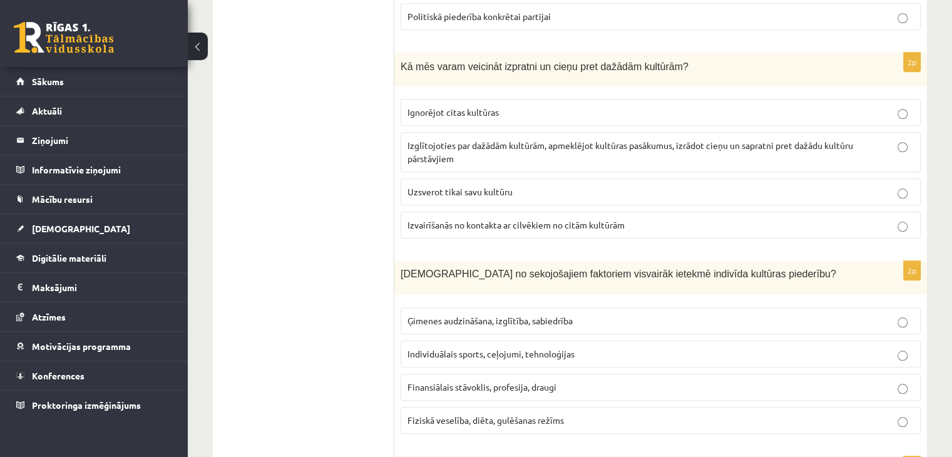
scroll to position [1179, 0]
click at [492, 315] on span "Ģimenes audzināšana, izglītība, sabiedrība" at bounding box center [489, 320] width 165 height 11
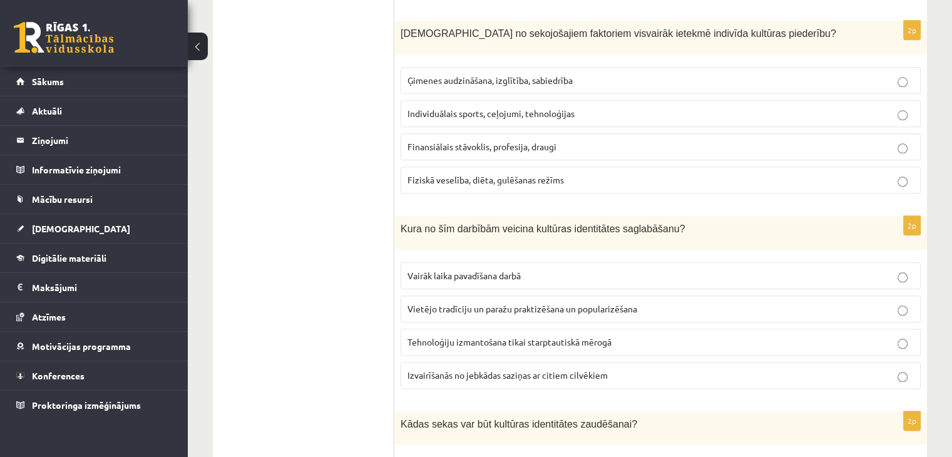
scroll to position [1421, 0]
click at [491, 301] on span "Vietējo tradīciju un paražu praktizēšana un popularizēšana" at bounding box center [522, 306] width 230 height 11
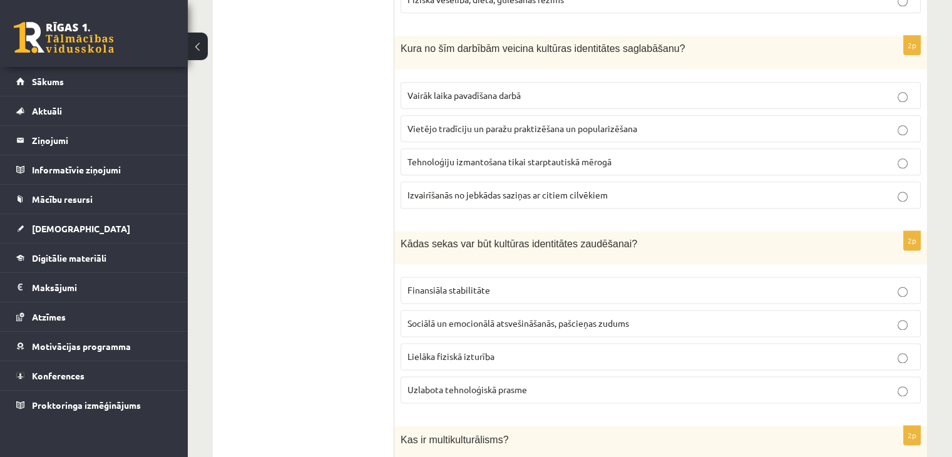
scroll to position [1609, 0]
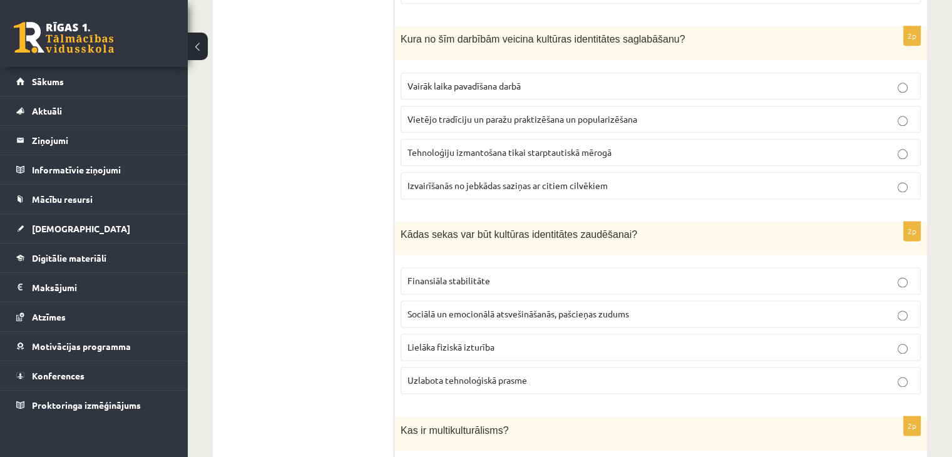
click at [489, 308] on span "Sociālā un emocionālā atsvešināšanās, pašcieņas zudums" at bounding box center [518, 313] width 222 height 11
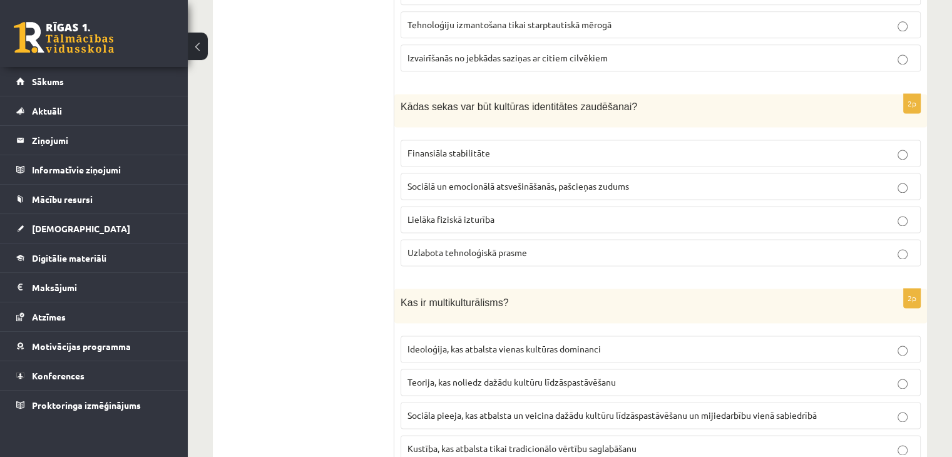
scroll to position [1779, 0]
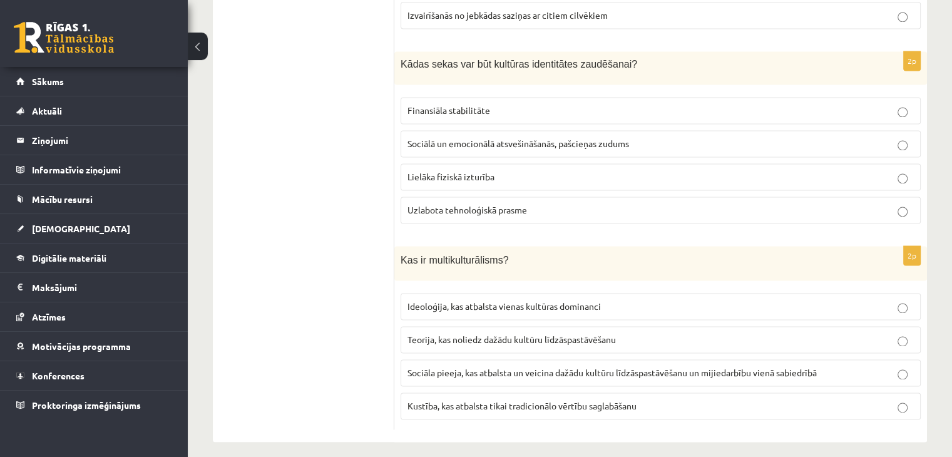
click at [473, 367] on span "Sociāla pieeja, kas atbalsta un veicina dažādu kultūru līdzāspastāvēšanu un mij…" at bounding box center [611, 372] width 409 height 11
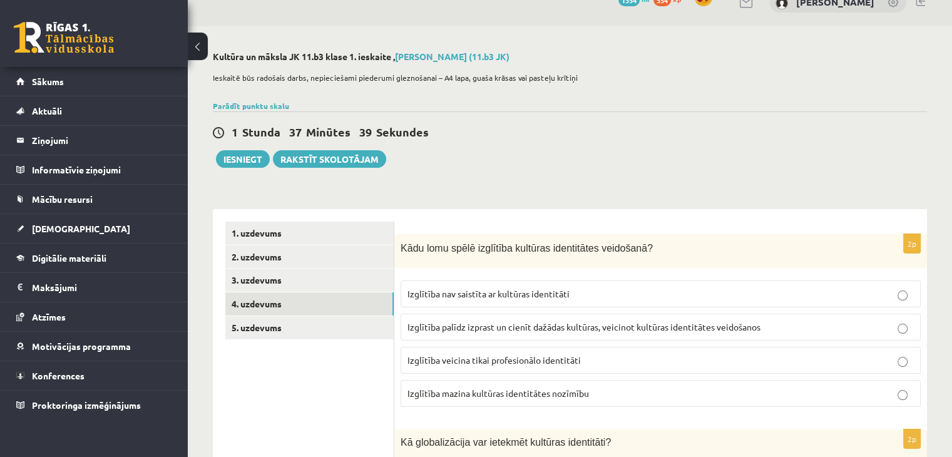
scroll to position [115, 0]
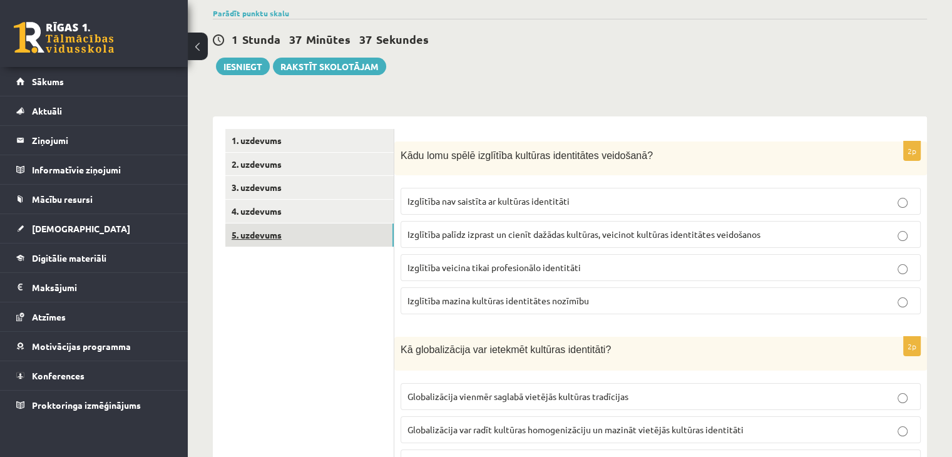
click at [326, 223] on link "5. uzdevums" at bounding box center [309, 234] width 168 height 23
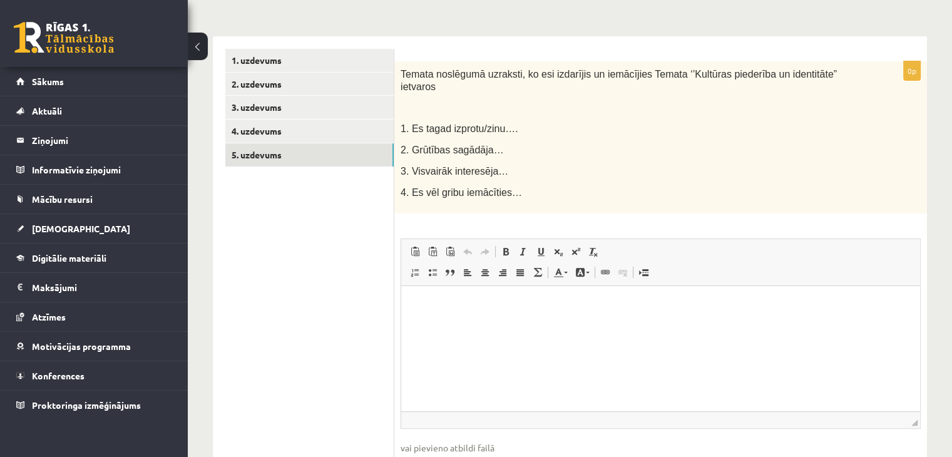
scroll to position [201, 0]
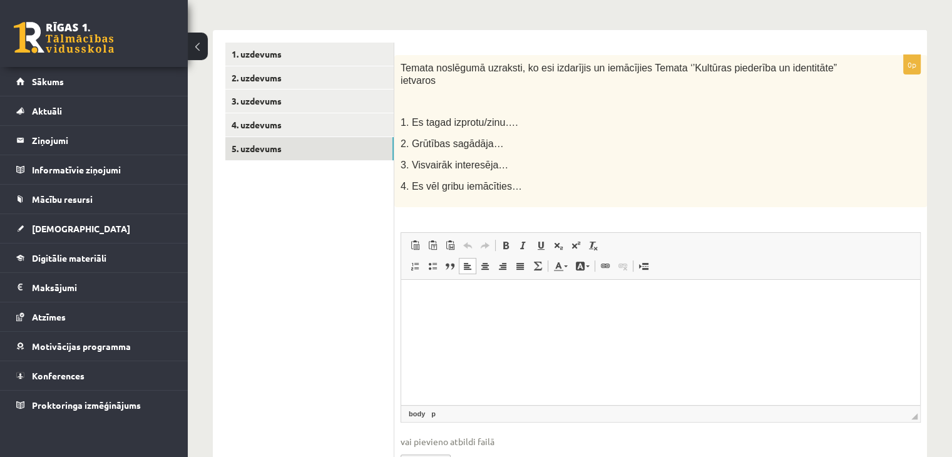
click at [427, 287] on html at bounding box center [660, 298] width 519 height 38
click at [518, 300] on p "**********" at bounding box center [661, 298] width 494 height 13
click at [671, 295] on p "**********" at bounding box center [661, 298] width 494 height 13
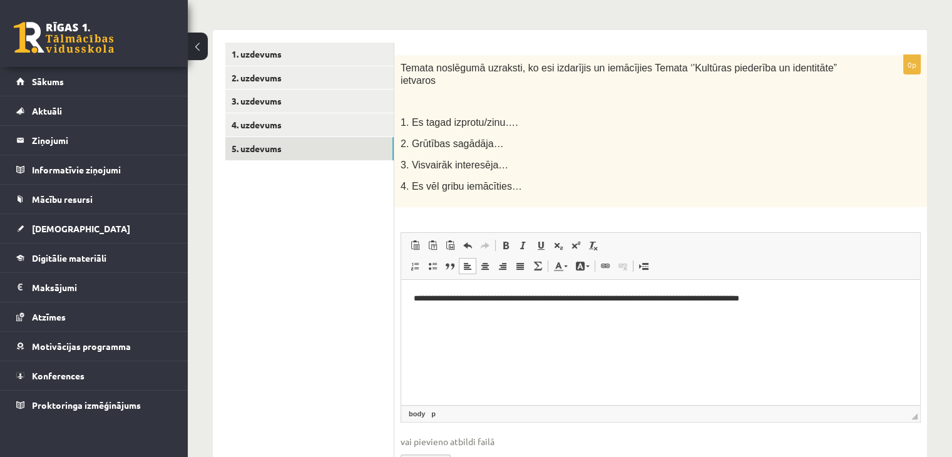
click at [680, 294] on p "**********" at bounding box center [661, 298] width 494 height 13
click at [769, 301] on p "**********" at bounding box center [661, 298] width 494 height 13
click at [689, 299] on p "**********" at bounding box center [661, 298] width 494 height 13
click at [702, 299] on p "**********" at bounding box center [661, 298] width 494 height 13
click at [353, 63] on link "1. uzdevums" at bounding box center [309, 54] width 168 height 23
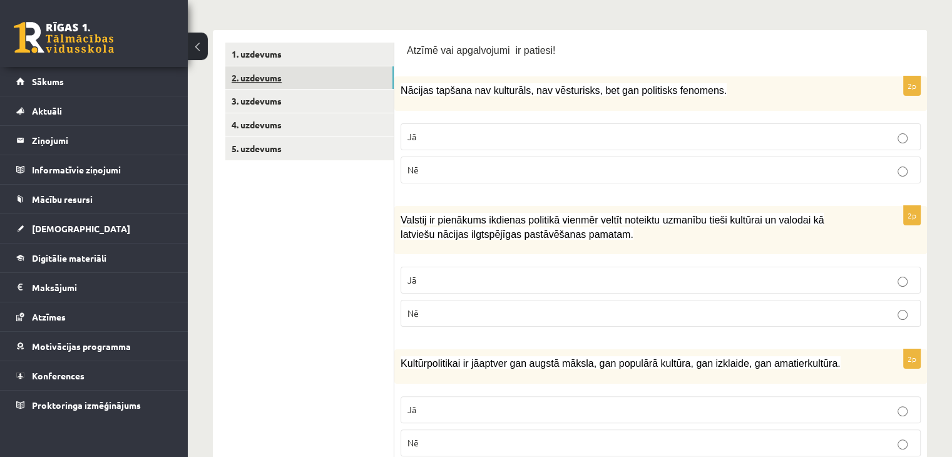
click at [336, 78] on link "2. uzdevums" at bounding box center [309, 77] width 168 height 23
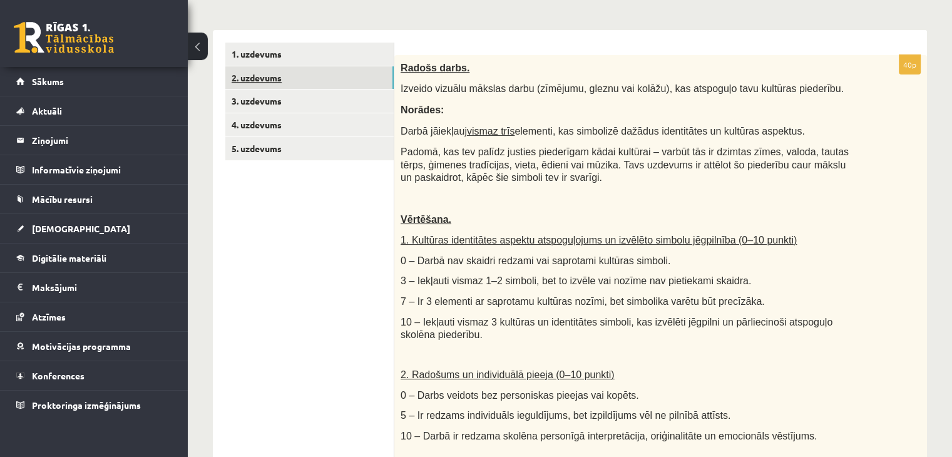
scroll to position [0, 0]
click at [294, 155] on link "5. uzdevums" at bounding box center [309, 148] width 168 height 23
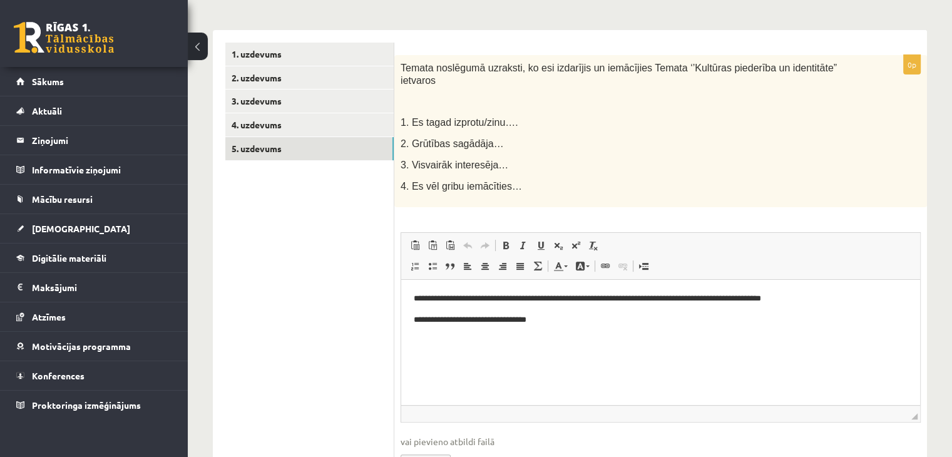
click at [574, 316] on p "**********" at bounding box center [661, 319] width 494 height 13
click at [836, 321] on p "**********" at bounding box center [661, 319] width 494 height 13
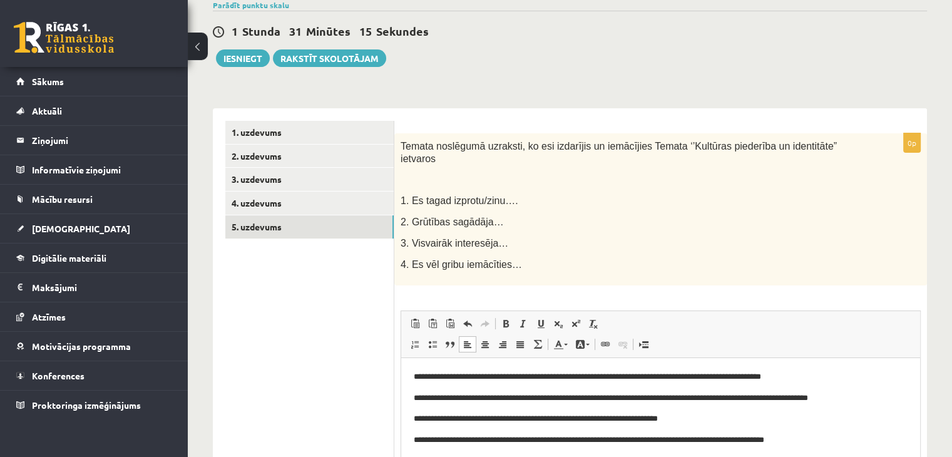
scroll to position [118, 0]
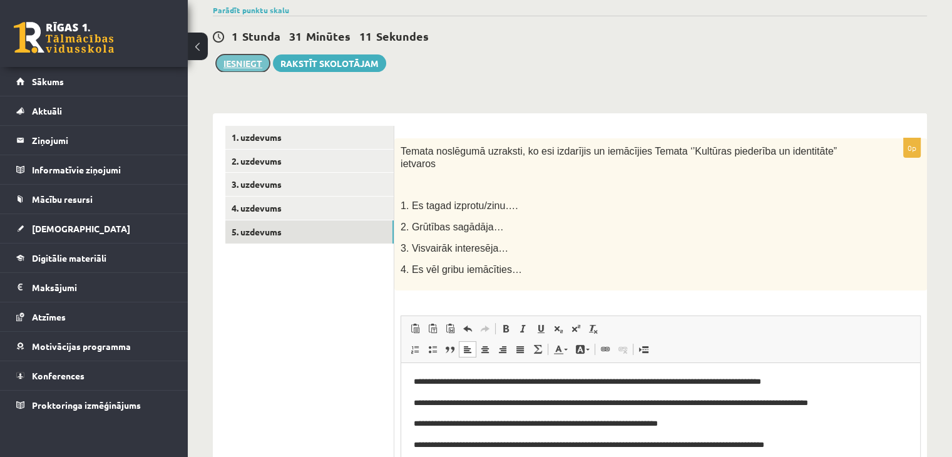
click at [258, 69] on button "Iesniegt" at bounding box center [243, 63] width 54 height 18
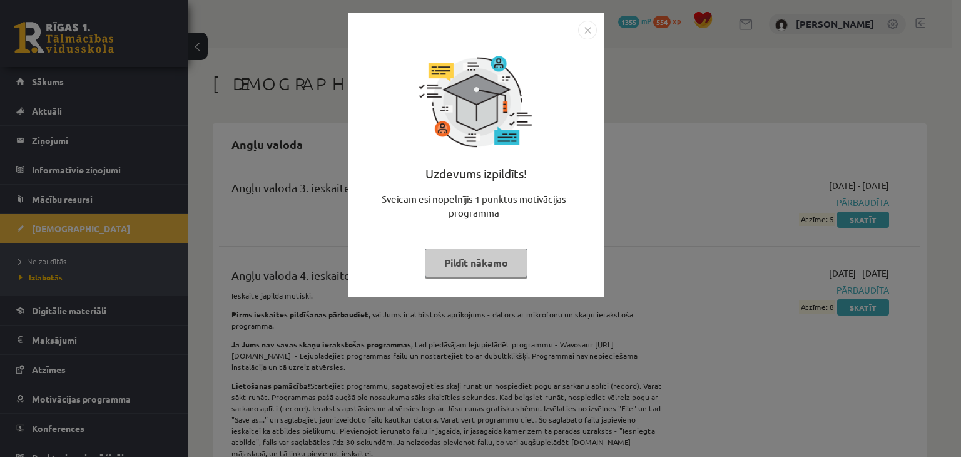
click at [586, 29] on img "Close" at bounding box center [587, 30] width 19 height 19
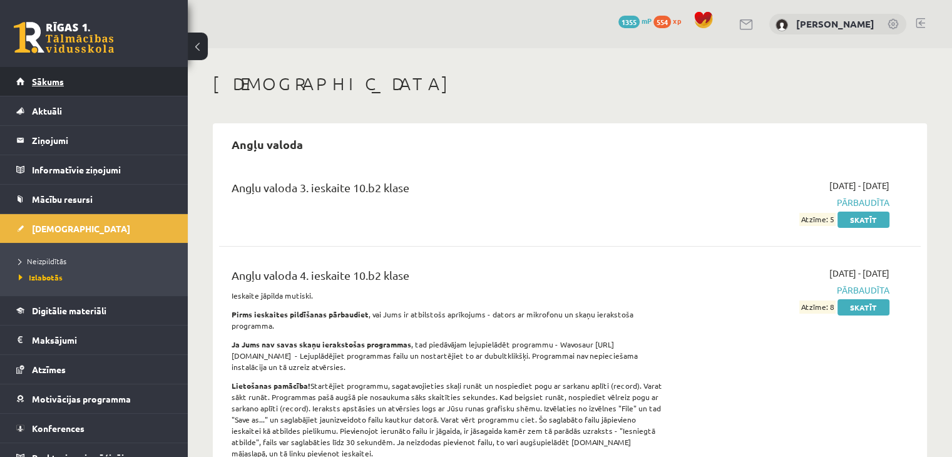
click at [108, 90] on link "Sākums" at bounding box center [94, 81] width 156 height 29
